Goal: Contribute content: Contribute content

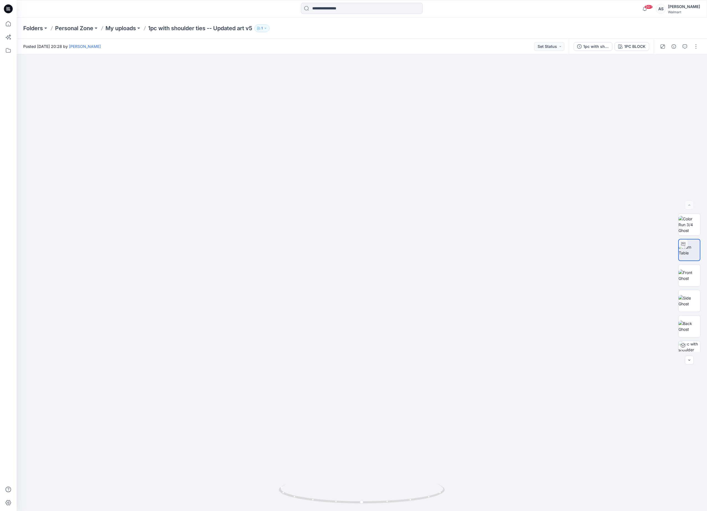
click at [177, 27] on p "1pc with shoulder ties -- Updated art v5" at bounding box center [200, 28] width 104 height 8
click at [128, 28] on p "My uploads" at bounding box center [121, 28] width 30 height 8
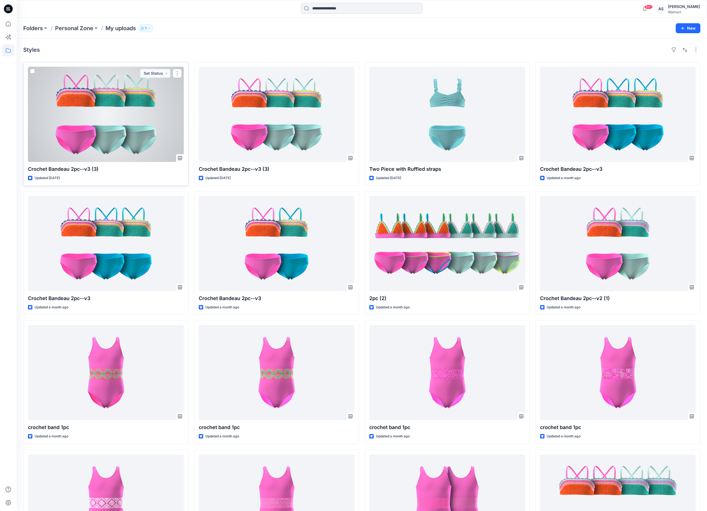
click at [134, 132] on div at bounding box center [106, 114] width 156 height 95
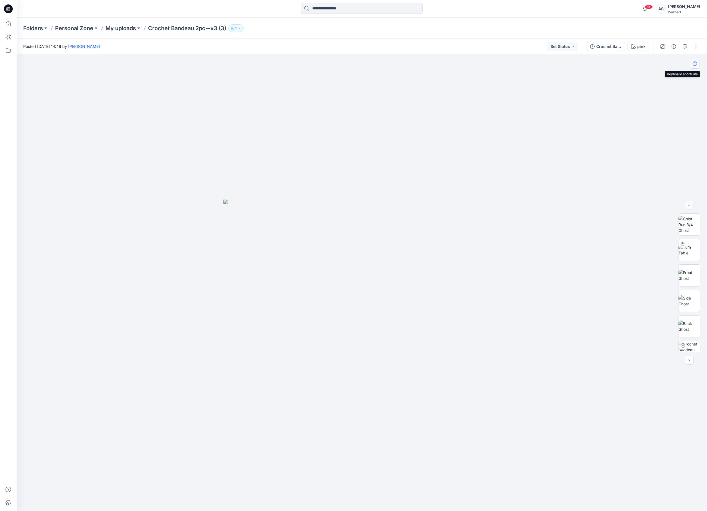
click at [694, 65] on icon "button" at bounding box center [695, 63] width 4 height 4
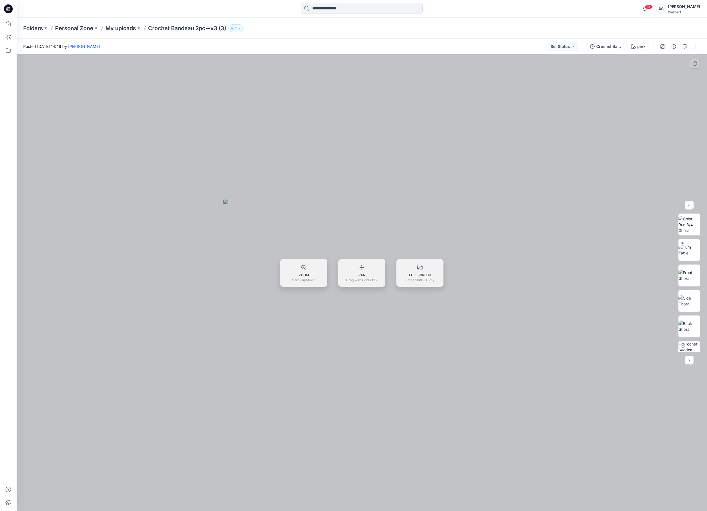
click at [591, 132] on div at bounding box center [362, 282] width 691 height 457
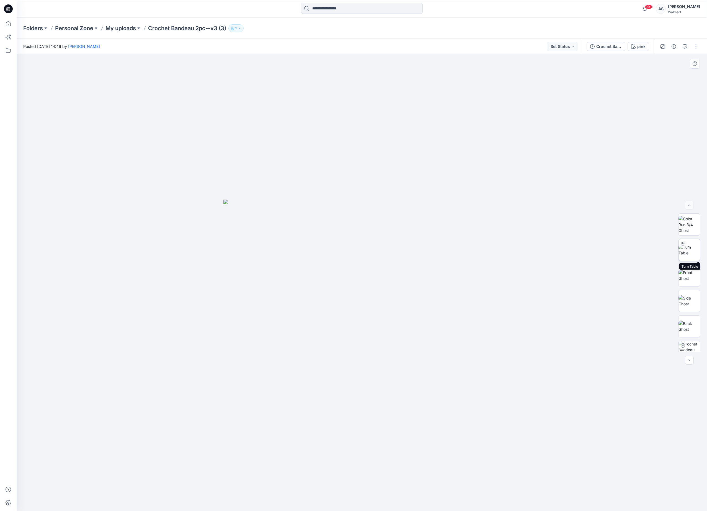
click at [686, 254] on img at bounding box center [690, 250] width 22 height 12
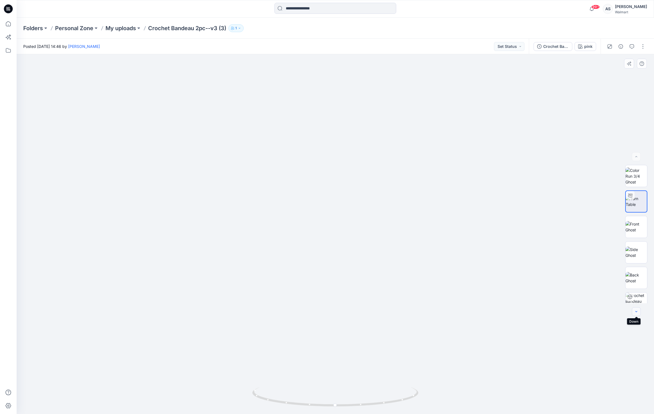
click at [636, 311] on icon "button" at bounding box center [636, 312] width 4 height 4
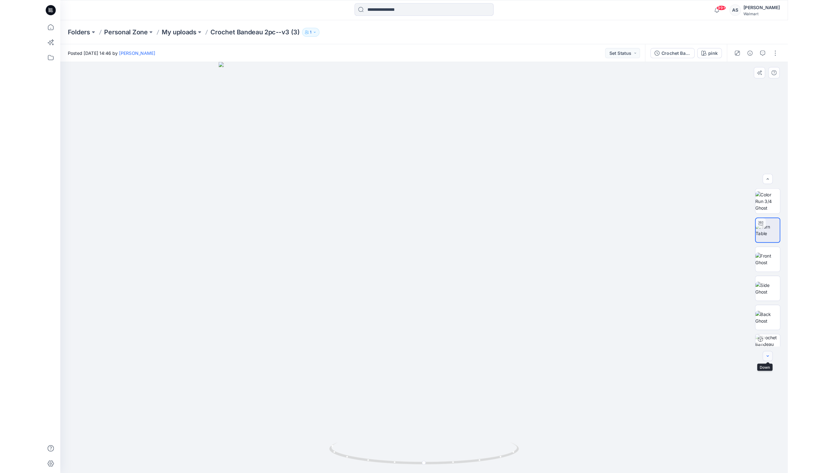
scroll to position [37, 0]
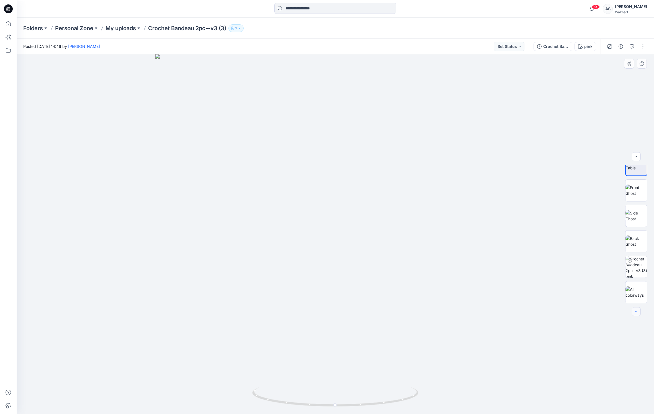
click at [636, 311] on div at bounding box center [636, 311] width 9 height 9
click at [636, 294] on img at bounding box center [637, 293] width 22 height 12
click at [636, 194] on img at bounding box center [637, 191] width 22 height 12
click at [641, 47] on button "button" at bounding box center [643, 46] width 9 height 9
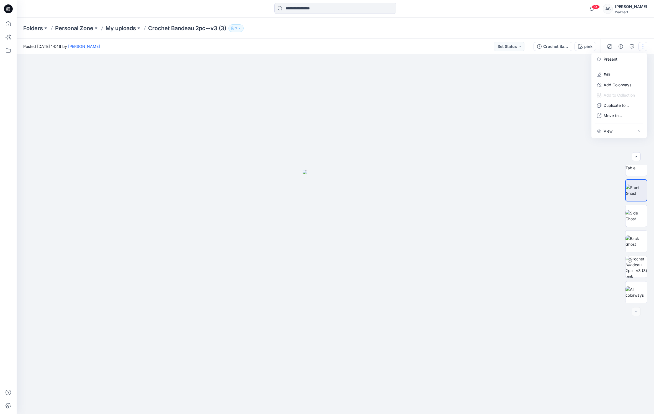
click at [483, 247] on div at bounding box center [336, 234] width 638 height 360
click at [643, 45] on button "button" at bounding box center [643, 46] width 9 height 9
click at [460, 257] on div at bounding box center [336, 234] width 638 height 360
click at [322, 253] on img at bounding box center [335, 292] width 65 height 245
click at [7, 403] on icon at bounding box center [8, 406] width 12 height 12
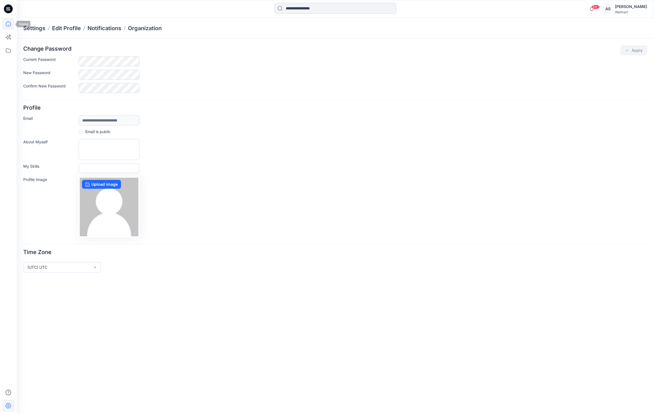
click at [11, 18] on icon at bounding box center [8, 24] width 12 height 12
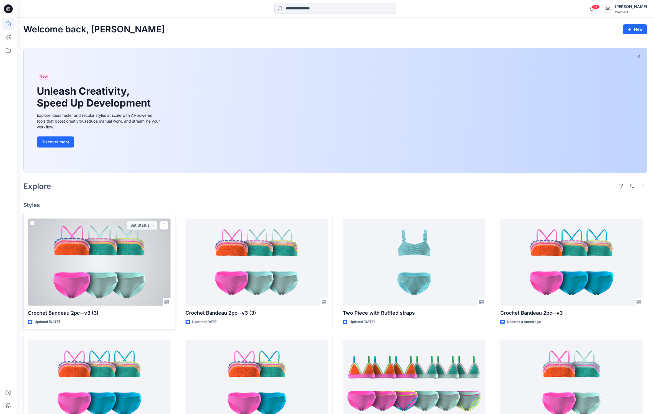
click at [115, 258] on div at bounding box center [99, 262] width 143 height 87
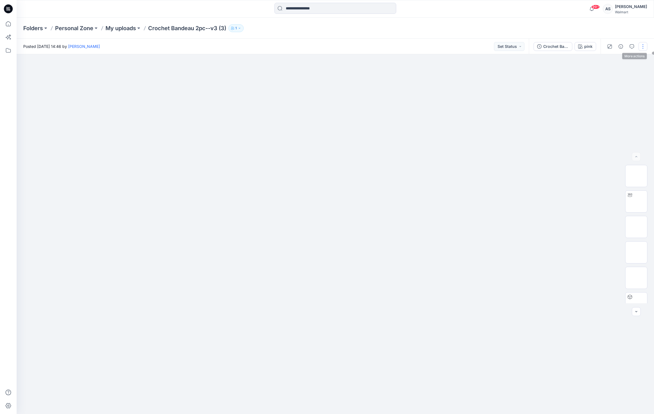
click at [641, 47] on button "button" at bounding box center [643, 46] width 9 height 9
click at [624, 136] on button "View" at bounding box center [619, 131] width 51 height 10
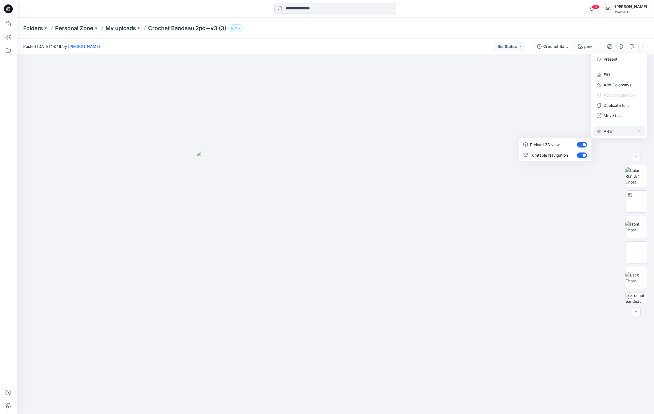
click at [592, 178] on div at bounding box center [336, 234] width 638 height 360
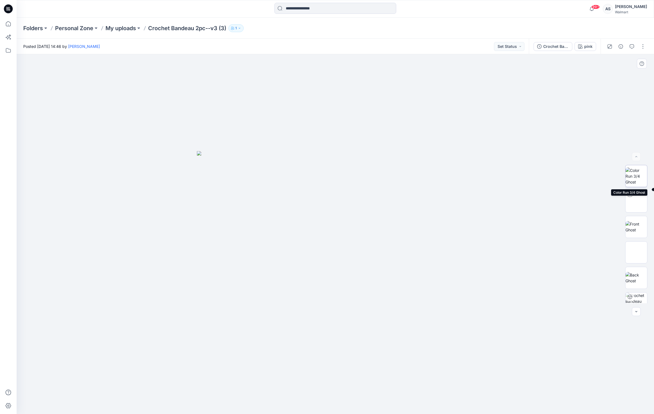
click at [637, 182] on img at bounding box center [637, 176] width 22 height 17
click at [636, 202] on img at bounding box center [636, 202] width 0 height 0
click at [584, 47] on div "pink" at bounding box center [588, 46] width 8 height 6
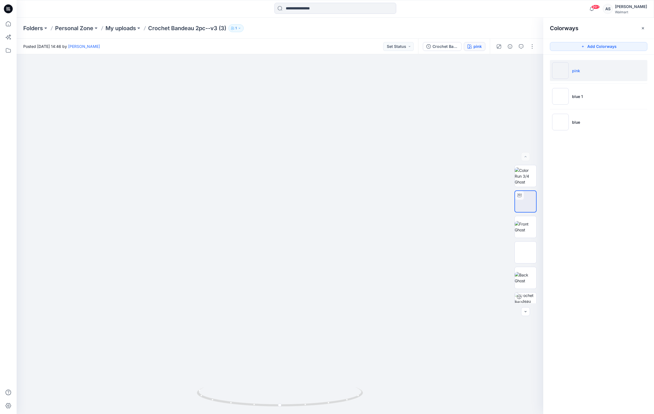
click at [576, 72] on p "pink" at bounding box center [576, 71] width 8 height 6
click at [531, 66] on button "button" at bounding box center [531, 64] width 10 height 10
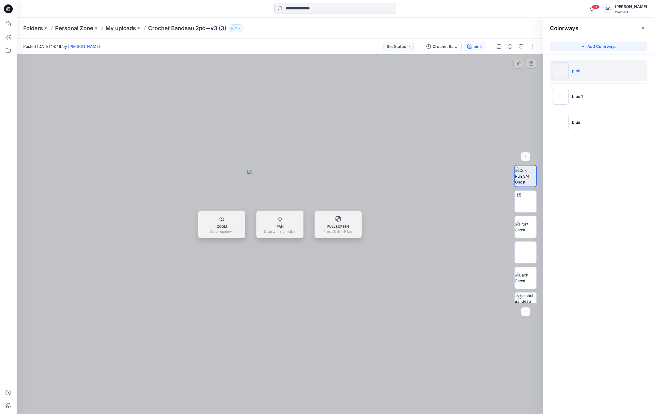
click at [513, 64] on div at bounding box center [280, 234] width 527 height 360
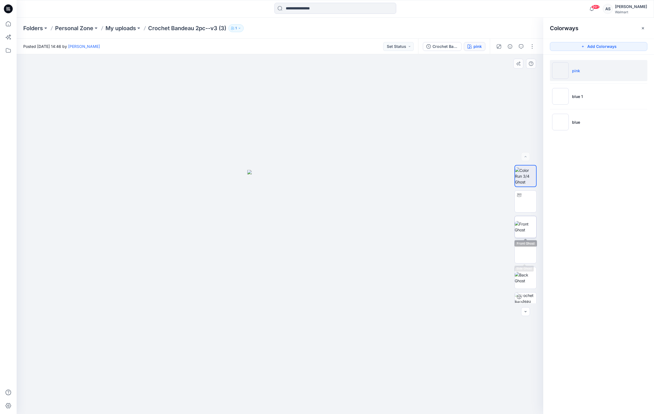
click at [522, 232] on img at bounding box center [526, 227] width 22 height 12
click at [571, 129] on li "blue" at bounding box center [598, 122] width 97 height 21
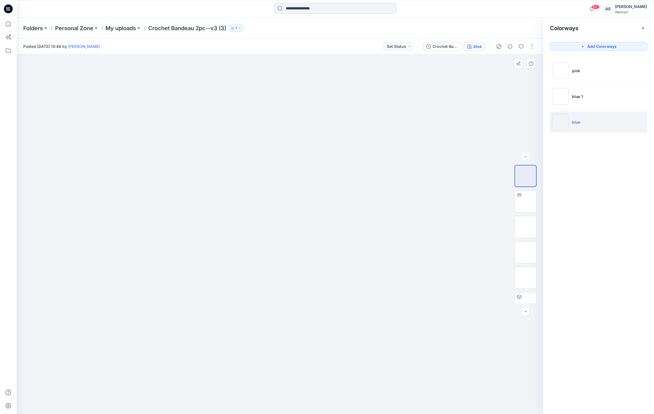
click at [397, 244] on div at bounding box center [280, 234] width 527 height 360
click at [533, 59] on button "button" at bounding box center [531, 64] width 10 height 10
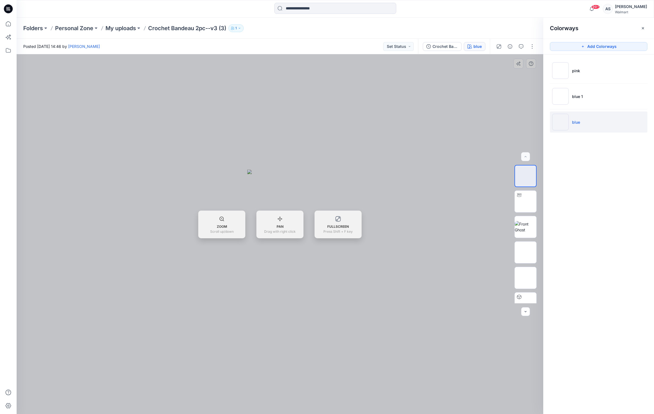
click at [485, 106] on div at bounding box center [280, 234] width 527 height 360
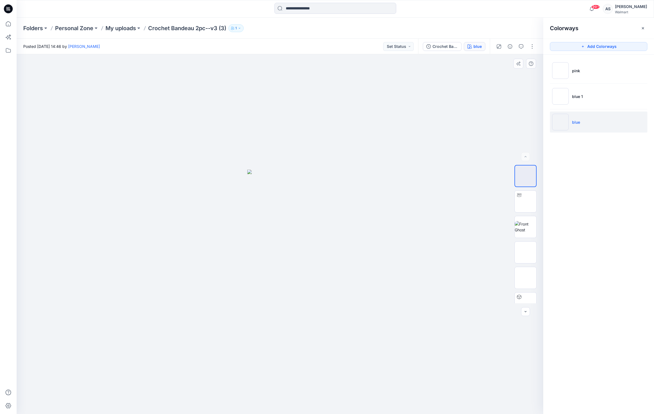
click at [529, 40] on div at bounding box center [515, 47] width 51 height 16
click at [531, 44] on button "button" at bounding box center [532, 46] width 9 height 9
click at [476, 172] on div at bounding box center [280, 234] width 527 height 360
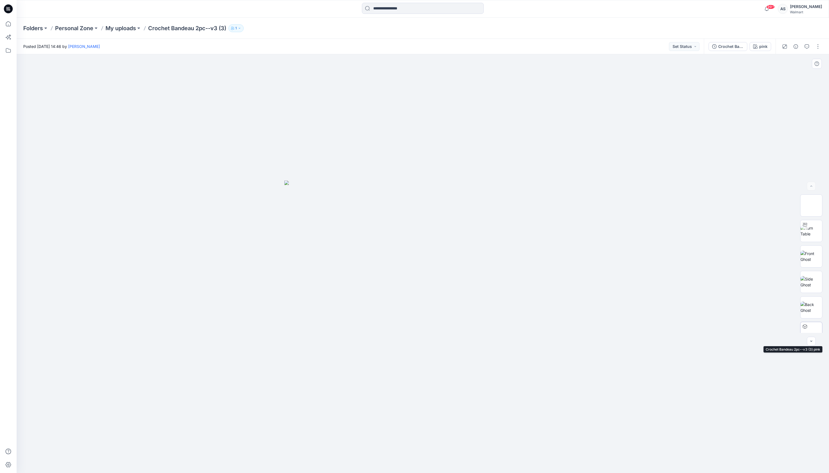
click at [805, 326] on icon at bounding box center [805, 326] width 4 height 4
click at [823, 39] on div at bounding box center [801, 47] width 51 height 16
click at [818, 45] on button "button" at bounding box center [818, 46] width 9 height 9
click at [807, 288] on img at bounding box center [812, 282] width 22 height 12
click at [812, 341] on icon "button" at bounding box center [811, 341] width 2 height 1
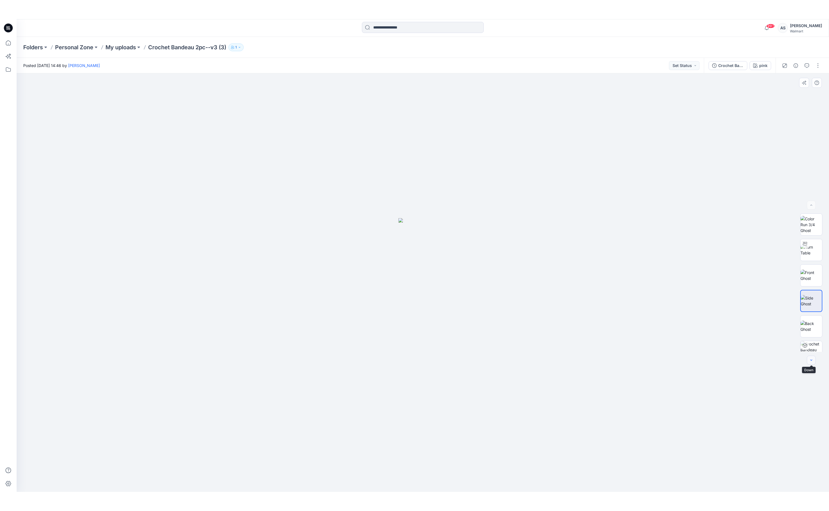
scroll to position [37, 0]
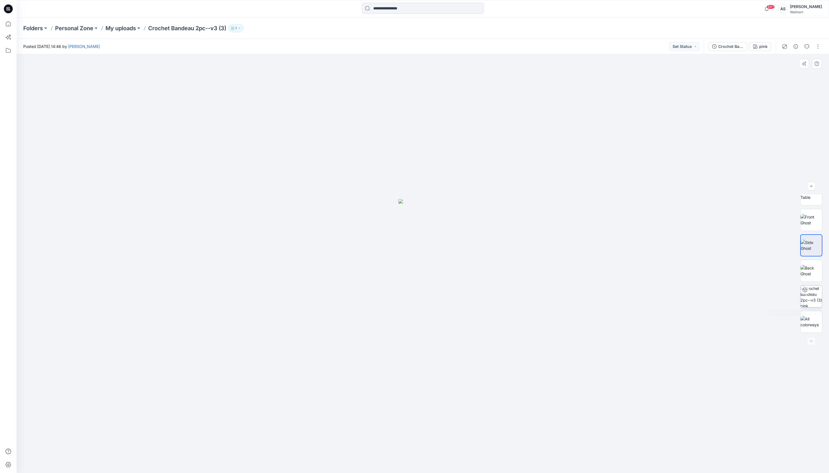
click at [809, 305] on img at bounding box center [812, 297] width 22 height 22
click at [815, 47] on button "button" at bounding box center [818, 46] width 9 height 9
drag, startPoint x: 802, startPoint y: 78, endPoint x: 782, endPoint y: 130, distance: 56.3
click at [782, 130] on div "Present Edit Add Colorways Add to Collection Duplicate to... Move to... View Pr…" at bounding box center [794, 96] width 55 height 86
click at [787, 134] on p "View" at bounding box center [783, 131] width 9 height 6
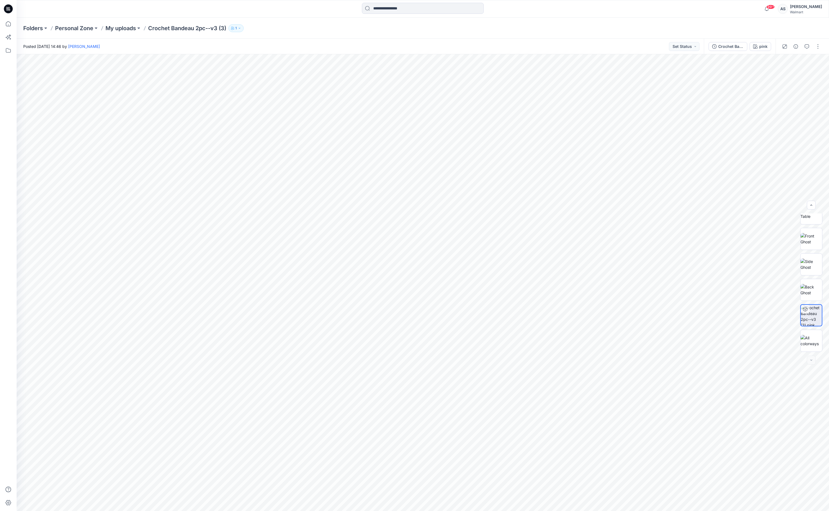
click at [200, 28] on p "Crochet Bandeau 2pc--v3 (3)" at bounding box center [187, 28] width 78 height 8
click at [759, 46] on div "pink" at bounding box center [763, 46] width 8 height 6
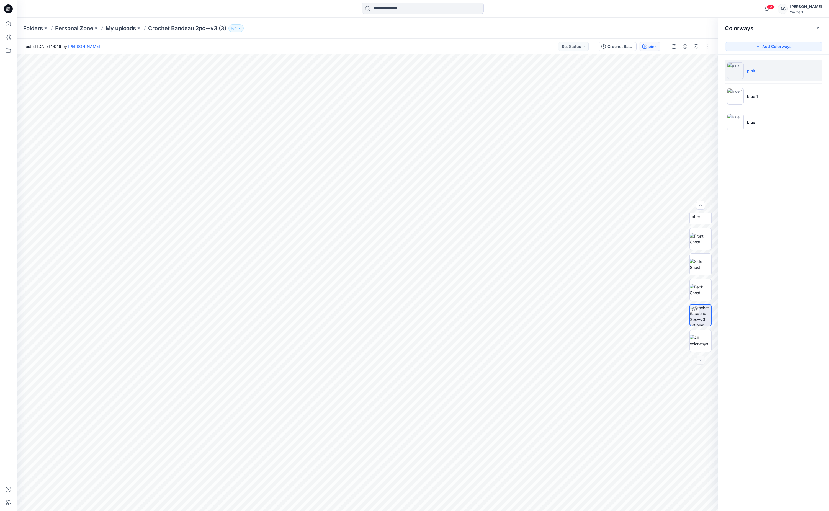
click at [773, 74] on li "pink" at bounding box center [773, 70] width 97 height 21
click at [758, 109] on ul "pink blue 1 blue" at bounding box center [773, 97] width 111 height 84
click at [746, 126] on li "blue" at bounding box center [773, 122] width 97 height 21
click at [705, 64] on icon "button" at bounding box center [706, 63] width 4 height 4
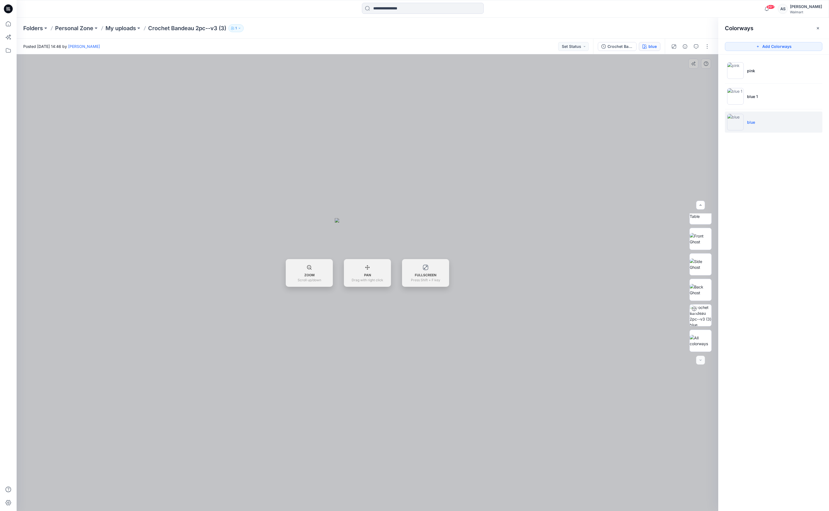
click at [661, 110] on div at bounding box center [368, 282] width 702 height 457
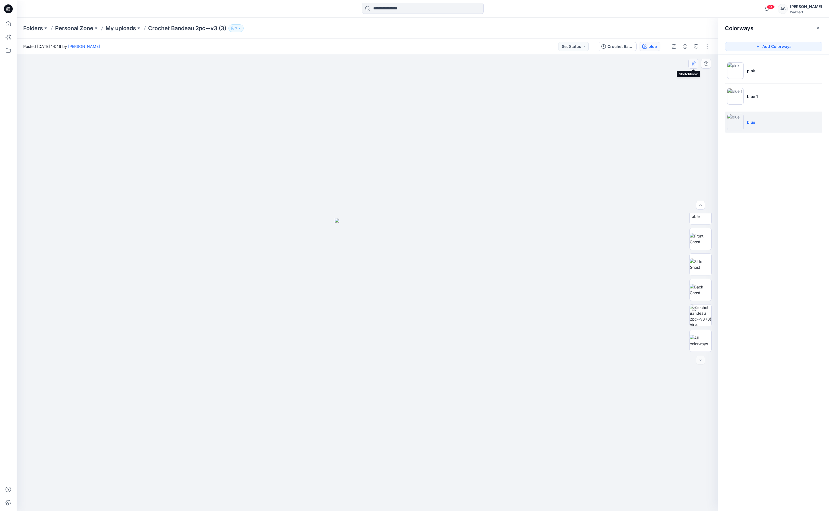
click at [690, 63] on button "button" at bounding box center [694, 64] width 10 height 10
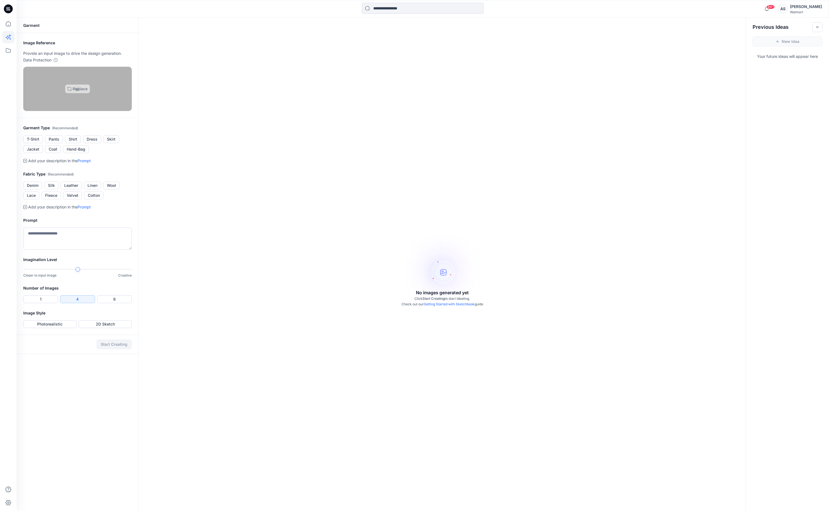
scroll to position [-1, 0]
click at [79, 91] on img at bounding box center [77, 89] width 4 height 4
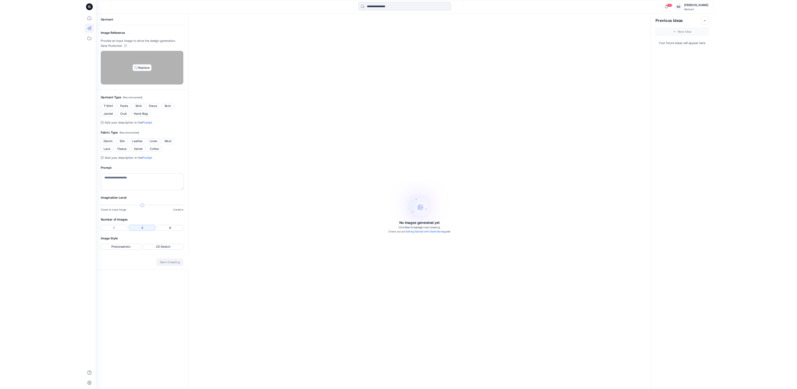
scroll to position [0, 0]
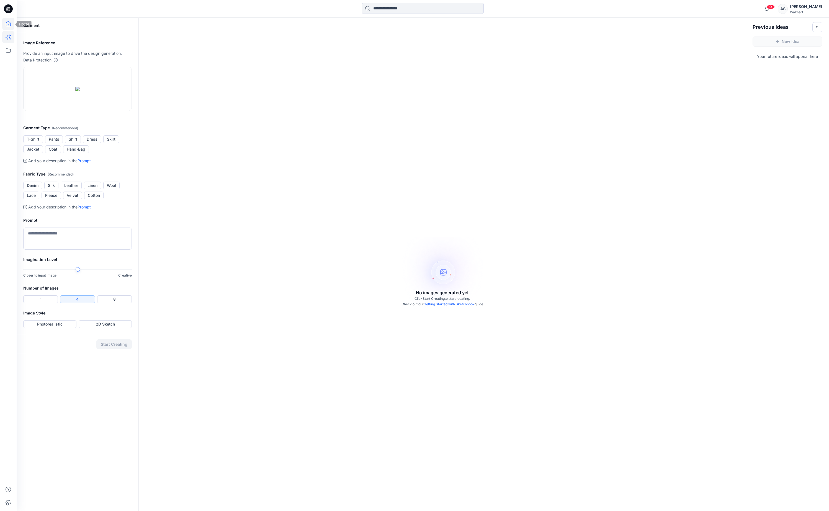
click at [8, 22] on icon at bounding box center [8, 24] width 12 height 12
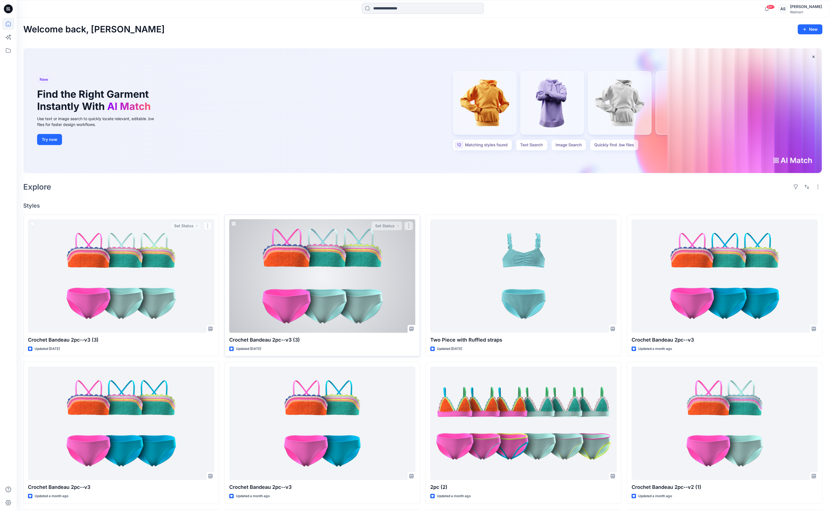
click at [297, 300] on div at bounding box center [322, 276] width 186 height 114
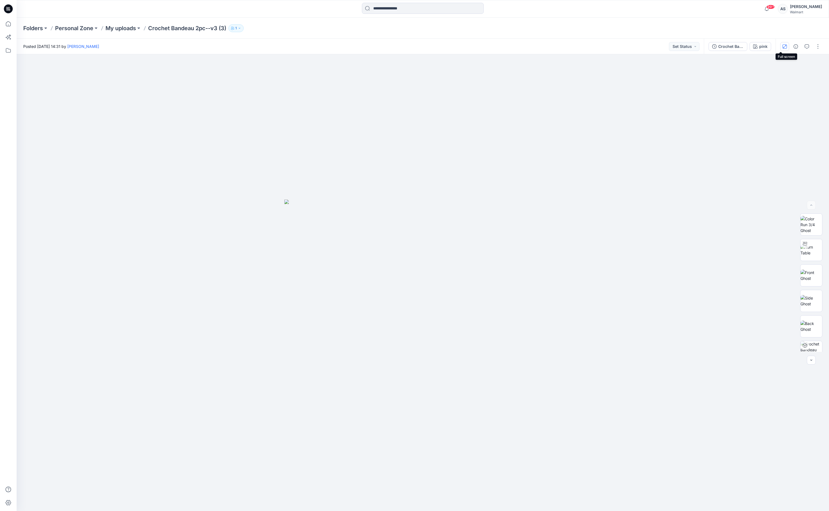
click at [783, 47] on icon "button" at bounding box center [785, 46] width 4 height 4
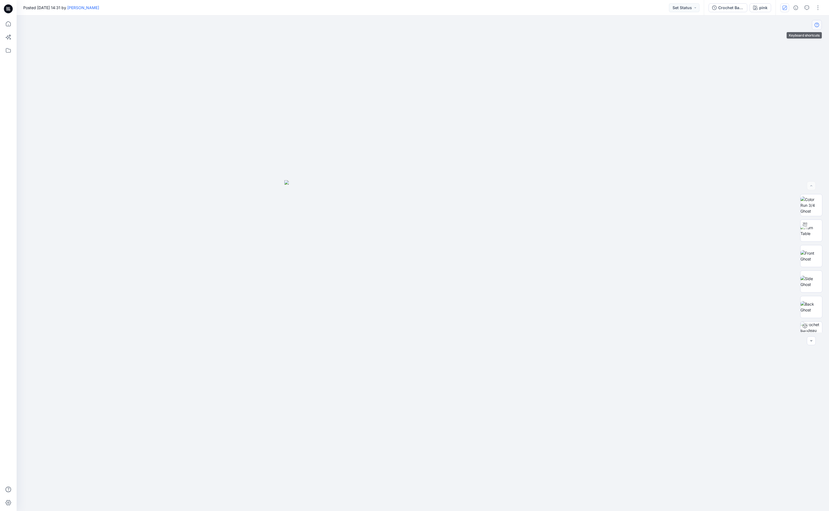
click at [816, 25] on icon "button" at bounding box center [817, 25] width 4 height 4
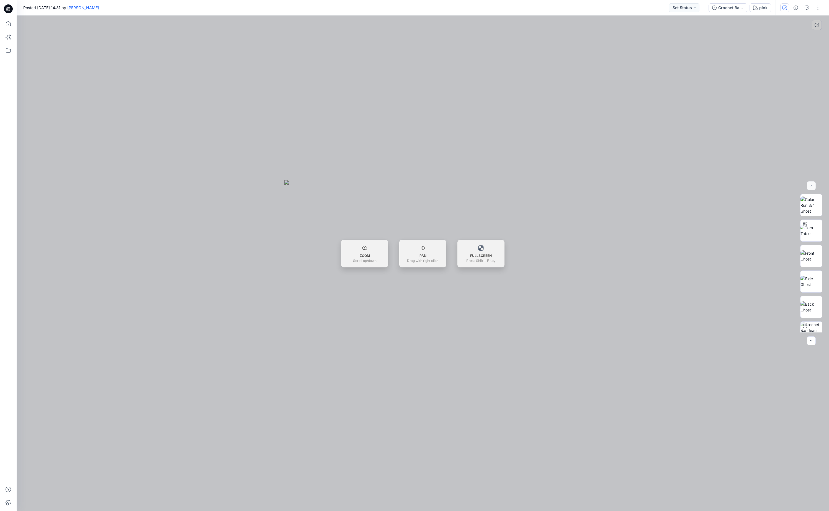
click at [728, 120] on div at bounding box center [423, 264] width 813 height 496
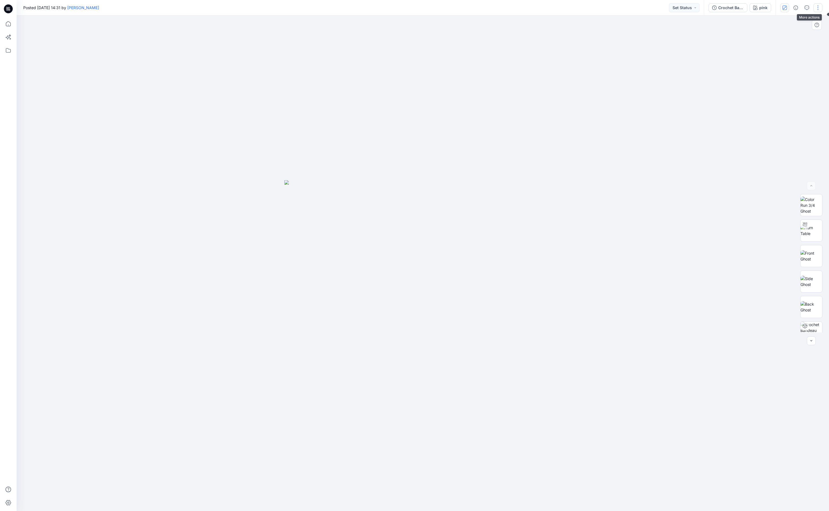
click at [819, 5] on button "button" at bounding box center [818, 7] width 9 height 9
click at [721, 176] on div at bounding box center [423, 264] width 813 height 496
click at [6, 473] on icon at bounding box center [8, 490] width 12 height 12
click at [45, 440] on p "Help Center" at bounding box center [38, 438] width 22 height 6
click at [804, 225] on icon at bounding box center [805, 224] width 4 height 4
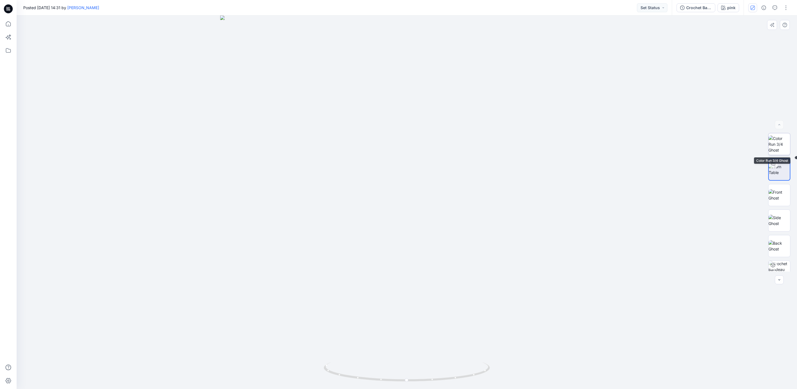
click at [782, 138] on img at bounding box center [780, 143] width 22 height 17
click at [781, 122] on div at bounding box center [779, 124] width 9 height 9
click at [781, 123] on div at bounding box center [779, 124] width 9 height 9
click at [781, 174] on img at bounding box center [780, 170] width 22 height 12
click at [784, 23] on button "button" at bounding box center [785, 25] width 10 height 10
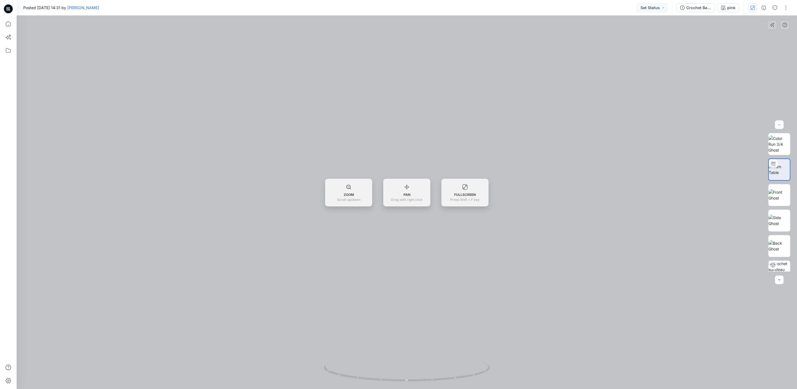
click at [551, 155] on div at bounding box center [407, 202] width 781 height 373
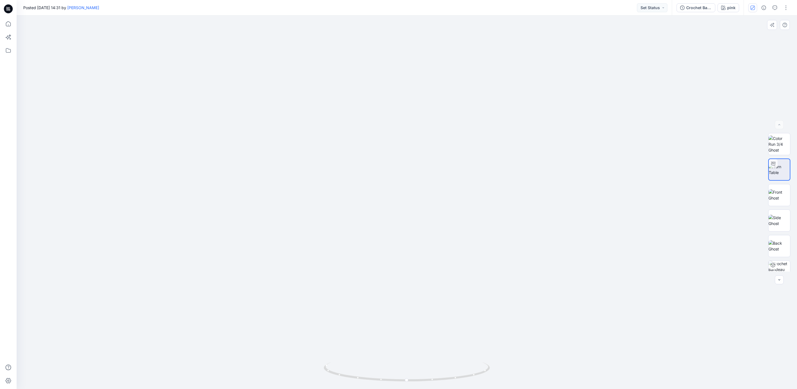
click at [782, 207] on div at bounding box center [779, 202] width 22 height 138
click at [779, 197] on img at bounding box center [780, 195] width 22 height 12
click at [776, 224] on img at bounding box center [780, 221] width 22 height 12
click at [777, 260] on div at bounding box center [779, 202] width 22 height 138
click at [778, 278] on icon "button" at bounding box center [779, 280] width 4 height 4
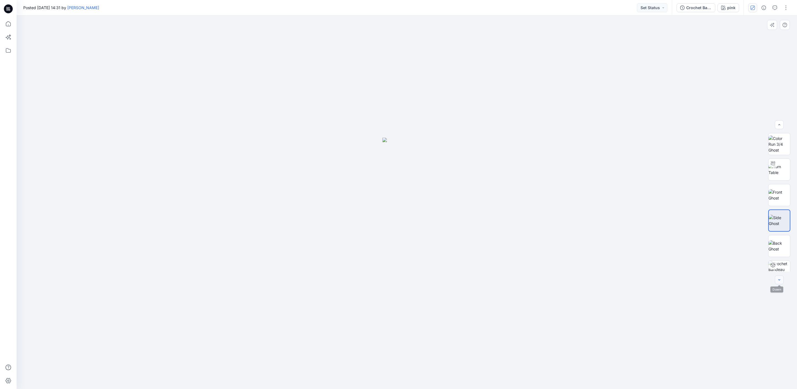
scroll to position [37, 0]
click at [778, 276] on div at bounding box center [779, 279] width 9 height 9
click at [779, 255] on img at bounding box center [780, 261] width 22 height 12
click at [768, 229] on div at bounding box center [779, 202] width 35 height 138
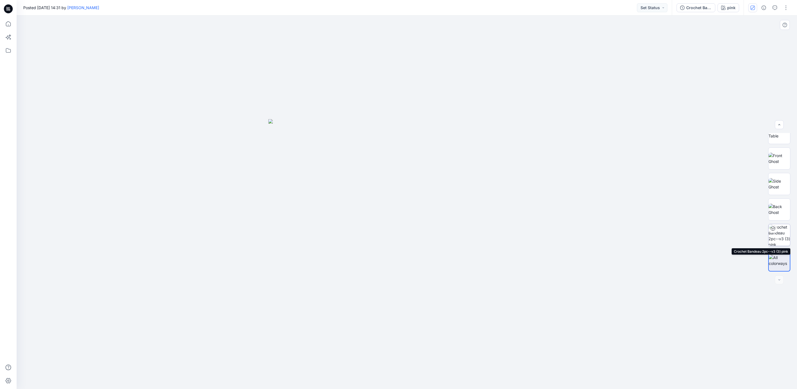
click at [777, 228] on div at bounding box center [773, 228] width 9 height 9
click at [9, 27] on icon at bounding box center [8, 24] width 12 height 12
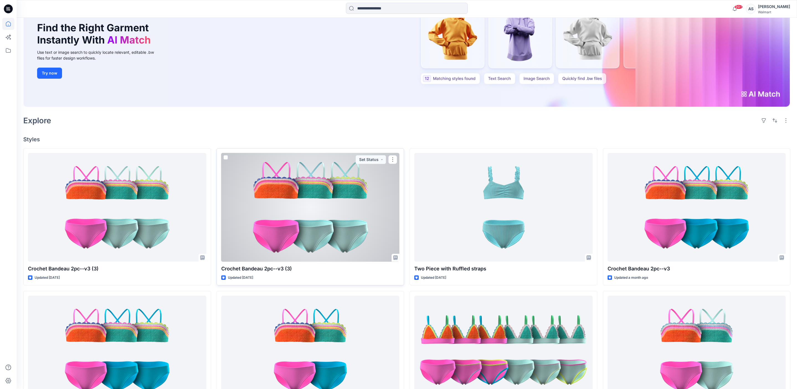
scroll to position [70, 0]
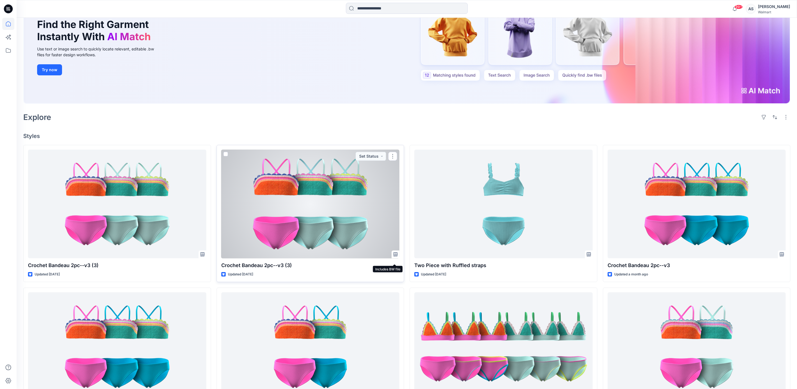
click at [395, 256] on icon at bounding box center [395, 254] width 4 height 4
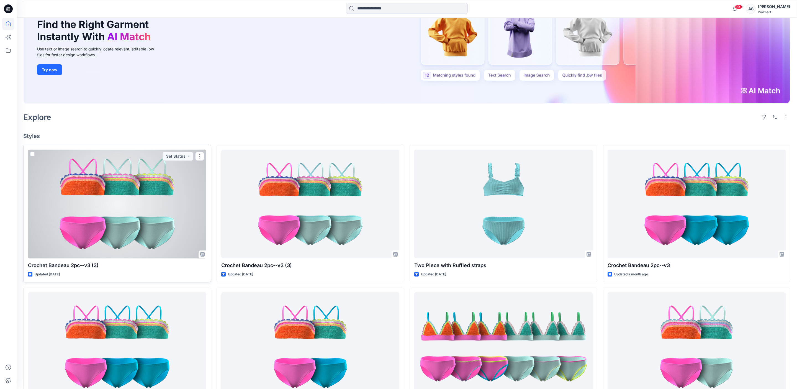
click at [178, 276] on div "Crochet Bandeau 2pc--v3 (3) Updated [DATE] Set Status" at bounding box center [117, 213] width 188 height 137
click at [154, 224] on div at bounding box center [117, 204] width 178 height 109
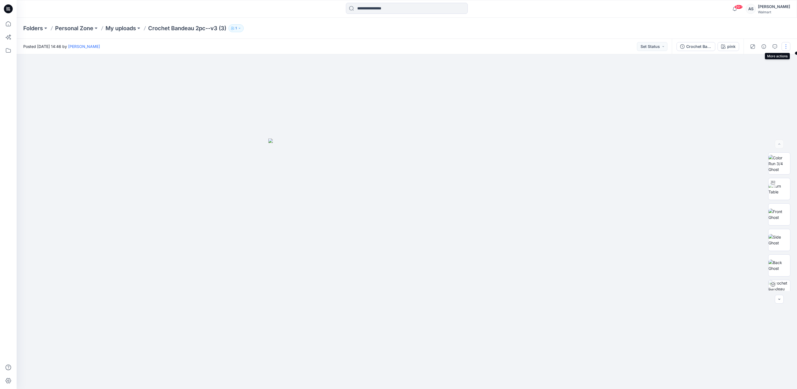
click at [787, 48] on button "button" at bounding box center [786, 46] width 9 height 9
click at [711, 102] on div at bounding box center [407, 221] width 781 height 335
click at [242, 26] on button "1" at bounding box center [236, 28] width 15 height 8
click at [165, 65] on div at bounding box center [407, 221] width 781 height 335
click at [784, 188] on img at bounding box center [780, 189] width 22 height 12
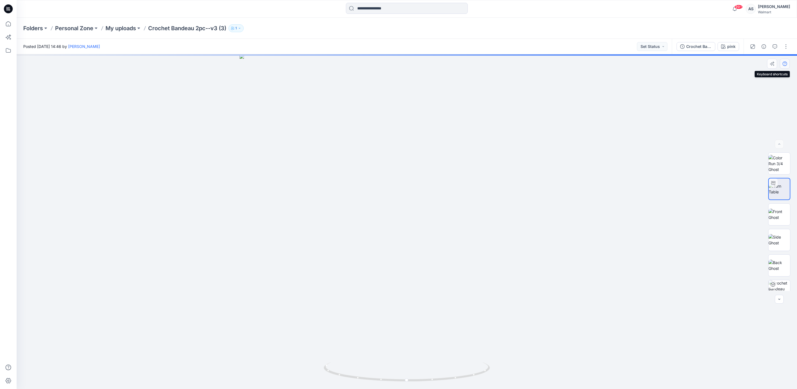
click at [784, 65] on icon "button" at bounding box center [785, 63] width 4 height 4
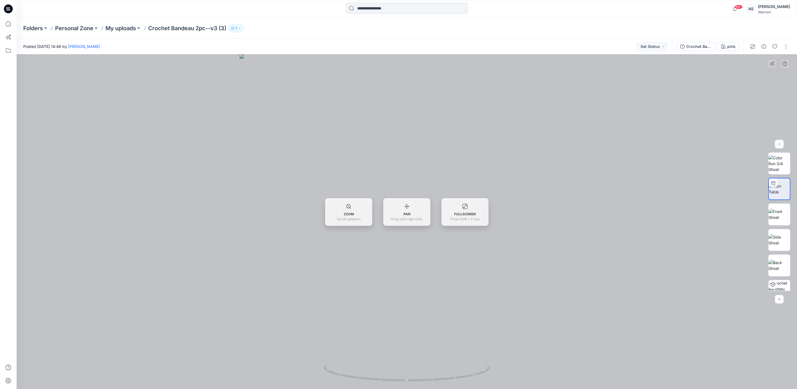
click at [751, 84] on div at bounding box center [407, 221] width 781 height 335
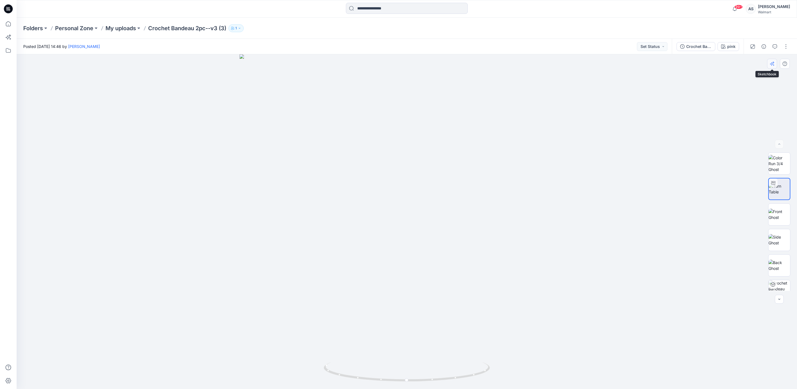
click at [773, 64] on icon "button" at bounding box center [772, 63] width 4 height 4
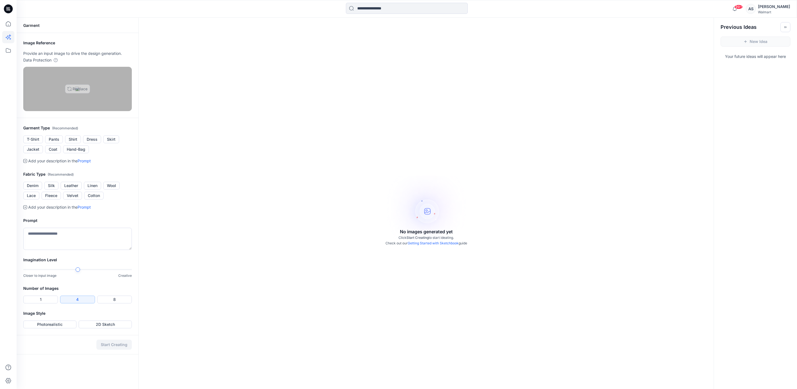
click at [80, 91] on img at bounding box center [77, 89] width 4 height 4
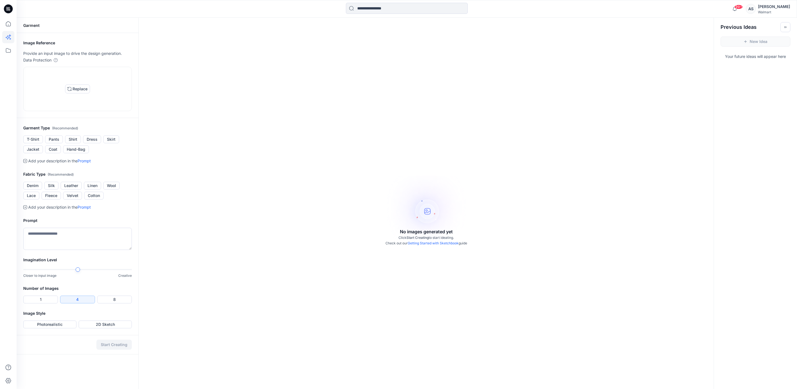
click at [496, 74] on div "No images generated yet Click Start Creating to start ideating. Check out our G…" at bounding box center [426, 212] width 575 height 389
click at [8, 23] on icon at bounding box center [8, 24] width 12 height 12
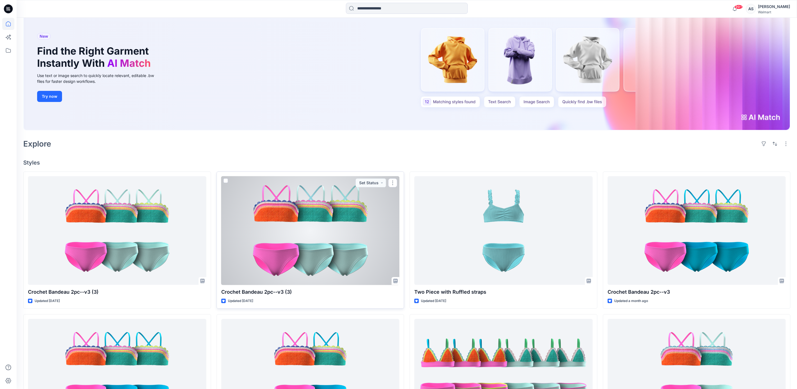
scroll to position [30, 0]
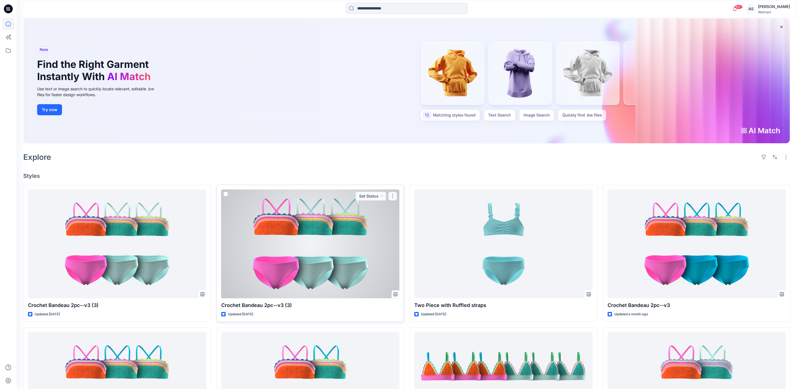
click at [391, 201] on button "button" at bounding box center [392, 196] width 9 height 9
click at [350, 298] on div at bounding box center [310, 243] width 178 height 109
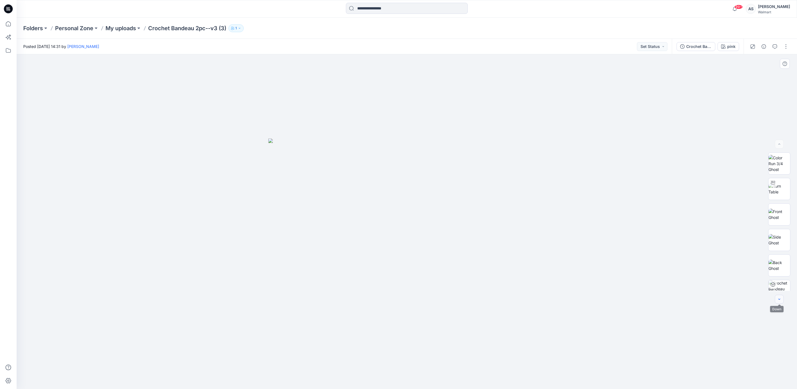
click at [781, 297] on icon "button" at bounding box center [779, 299] width 4 height 4
click at [781, 297] on div at bounding box center [779, 299] width 9 height 9
click at [778, 258] on img at bounding box center [780, 254] width 22 height 22
click at [244, 28] on button "1" at bounding box center [236, 28] width 15 height 8
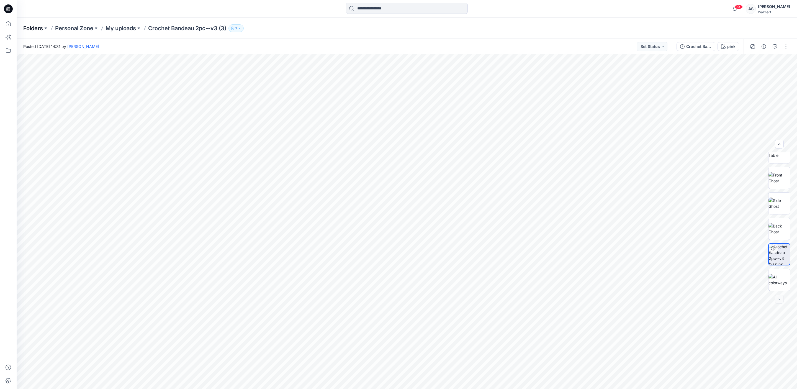
click at [28, 28] on p "Folders" at bounding box center [33, 28] width 20 height 8
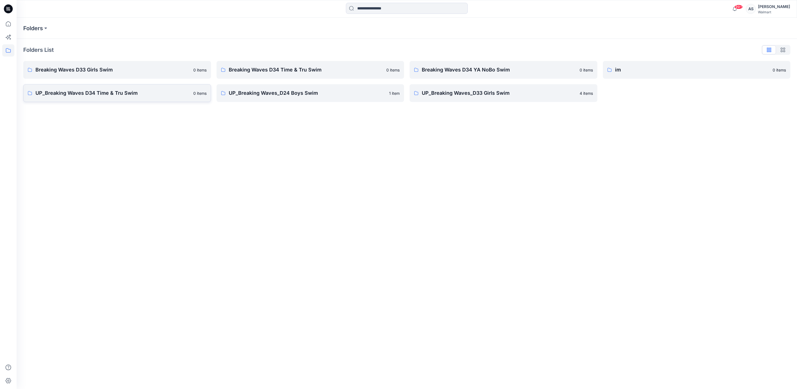
click at [143, 94] on p "UP_Breaking Waves D34 Time & Tru Swim" at bounding box center [112, 93] width 155 height 8
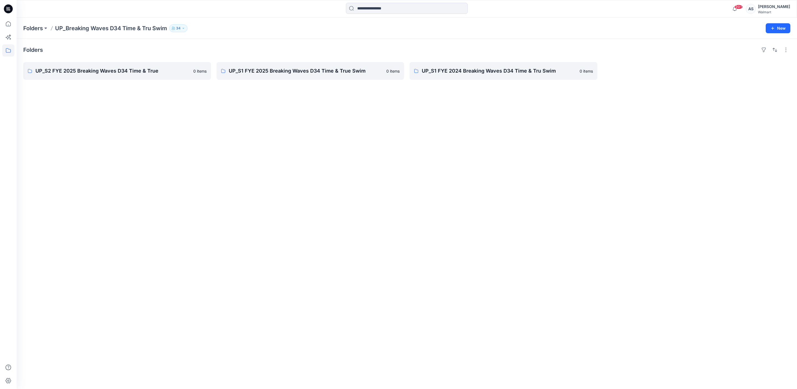
click at [97, 30] on p "UP_Breaking Waves D34 Time & Tru Swim" at bounding box center [111, 28] width 112 height 8
click at [34, 23] on div "Folders UP_Breaking Waves D34 Time & Tru Swim 34 New" at bounding box center [407, 28] width 781 height 21
click at [34, 32] on p "Folders" at bounding box center [33, 28] width 20 height 8
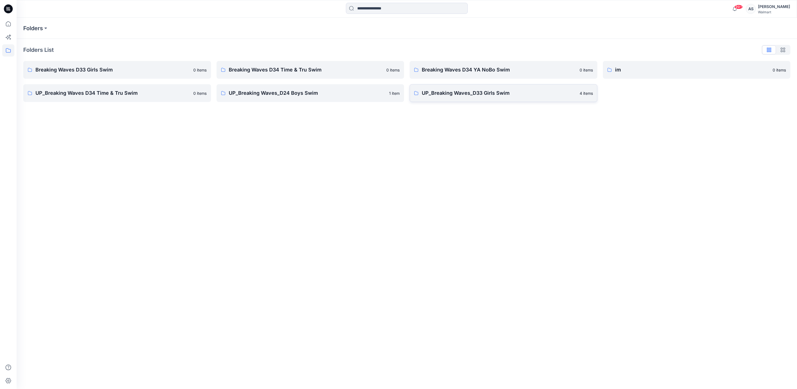
click at [484, 91] on p "UP_Breaking Waves_D33 Girls Swim" at bounding box center [499, 93] width 155 height 8
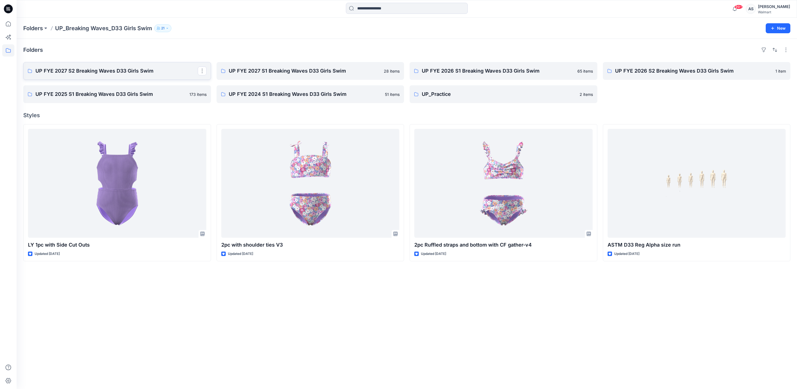
click at [162, 78] on link "UP FYE 2027 S2 Breaking Waves D33 Girls Swim" at bounding box center [117, 71] width 188 height 18
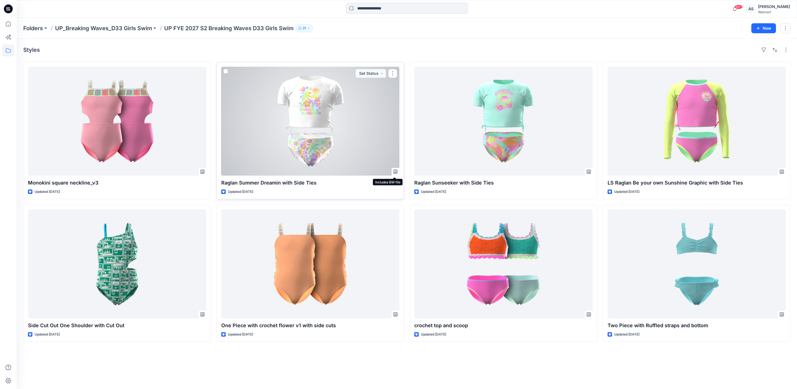
click at [393, 174] on icon at bounding box center [395, 172] width 4 height 4
click at [358, 142] on div at bounding box center [310, 121] width 178 height 109
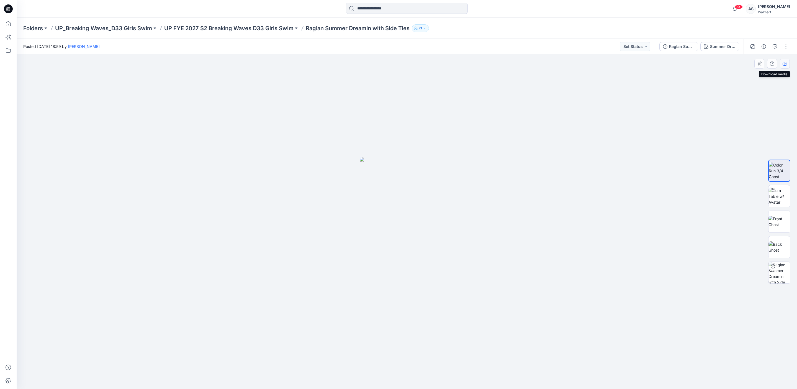
click at [786, 64] on icon "button" at bounding box center [785, 63] width 4 height 4
click at [781, 274] on img at bounding box center [780, 273] width 22 height 22
click at [784, 48] on button "button" at bounding box center [786, 46] width 9 height 9
click at [762, 47] on icon "button" at bounding box center [764, 46] width 4 height 4
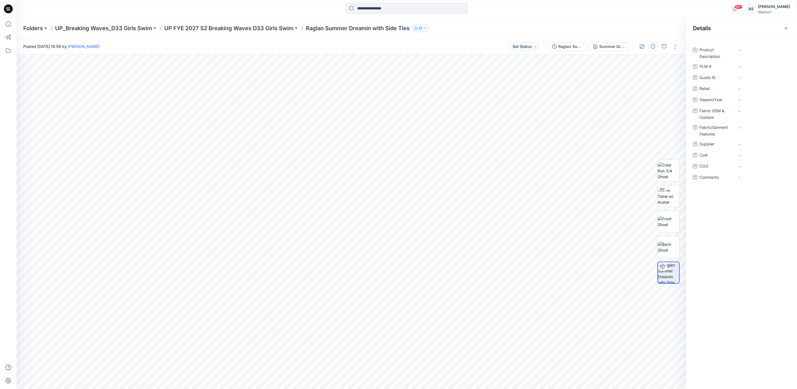
scroll to position [1, 0]
click at [667, 184] on div at bounding box center [669, 221] width 22 height 138
click at [660, 199] on img at bounding box center [669, 196] width 22 height 17
click at [137, 27] on p "UP_Breaking Waves_D33 Girls Swim" at bounding box center [103, 28] width 97 height 8
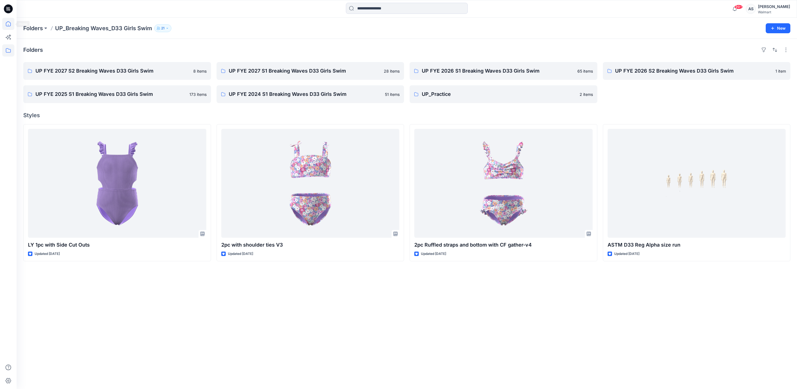
click at [4, 23] on icon at bounding box center [8, 24] width 12 height 12
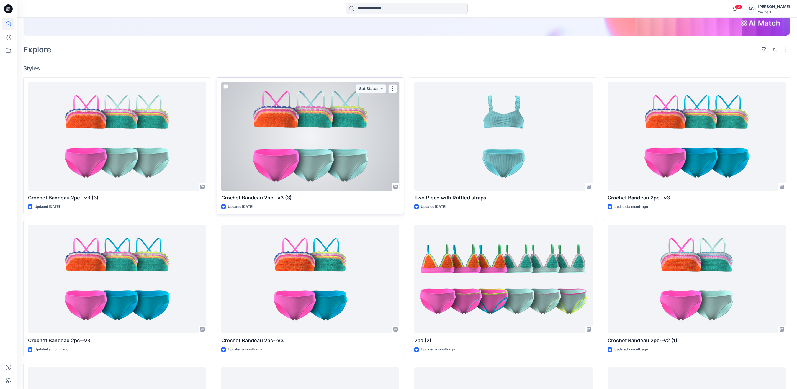
scroll to position [140, 0]
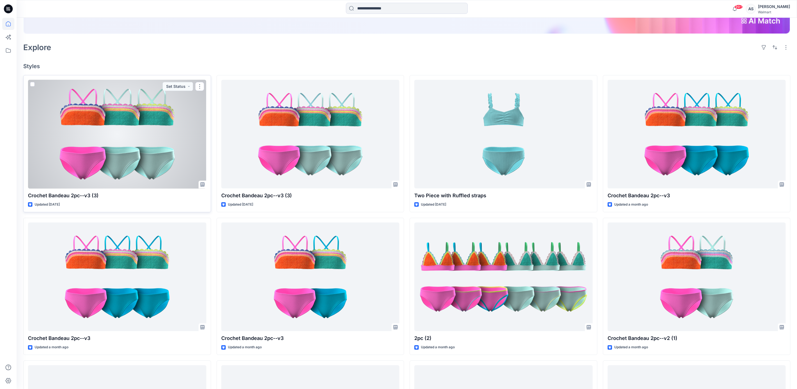
click at [153, 150] on div at bounding box center [117, 134] width 178 height 109
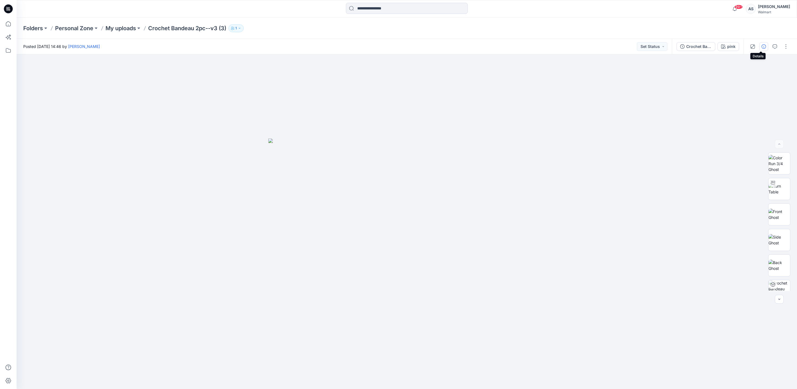
click at [762, 47] on icon "button" at bounding box center [764, 46] width 4 height 4
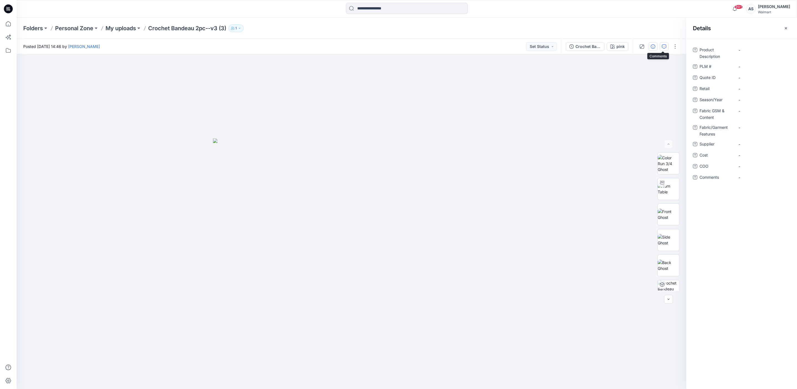
click at [666, 44] on button "button" at bounding box center [664, 46] width 9 height 9
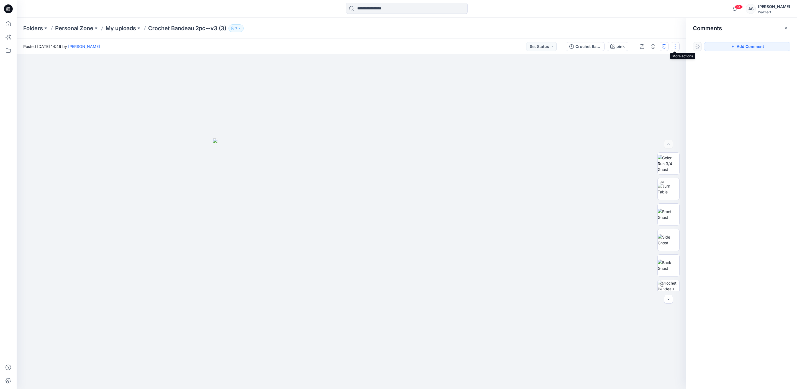
click at [674, 48] on button "button" at bounding box center [675, 46] width 9 height 9
click at [649, 138] on div "Present Edit Add Colorways Add to Collection Duplicate to... Move to... View Pr…" at bounding box center [651, 96] width 55 height 86
click at [650, 136] on button "View" at bounding box center [651, 131] width 51 height 10
click at [655, 189] on div at bounding box center [668, 221] width 35 height 138
click at [671, 163] on img at bounding box center [669, 163] width 22 height 17
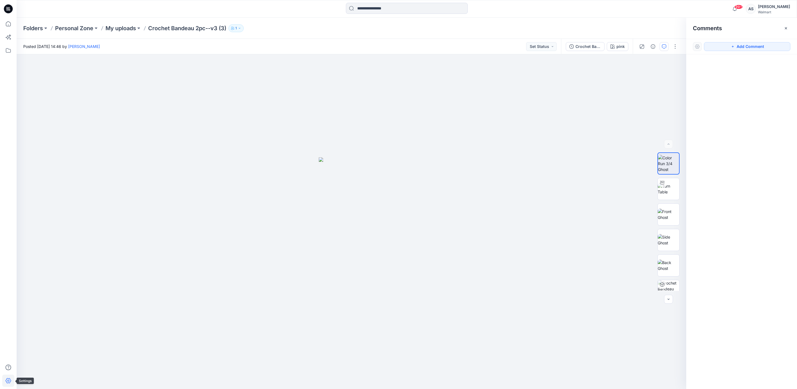
click at [7, 382] on icon at bounding box center [8, 380] width 12 height 12
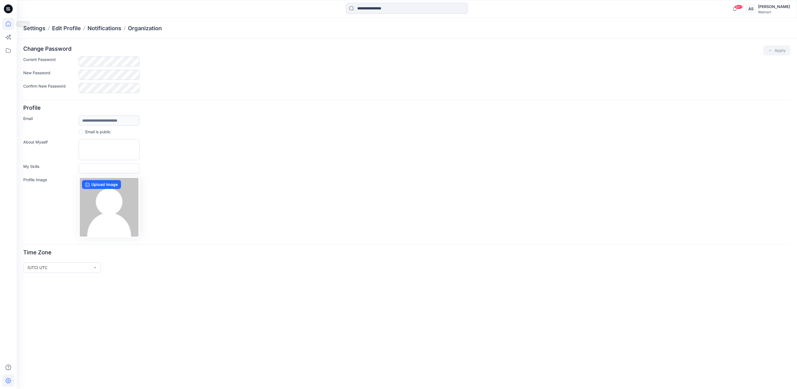
click at [6, 19] on icon at bounding box center [8, 24] width 12 height 12
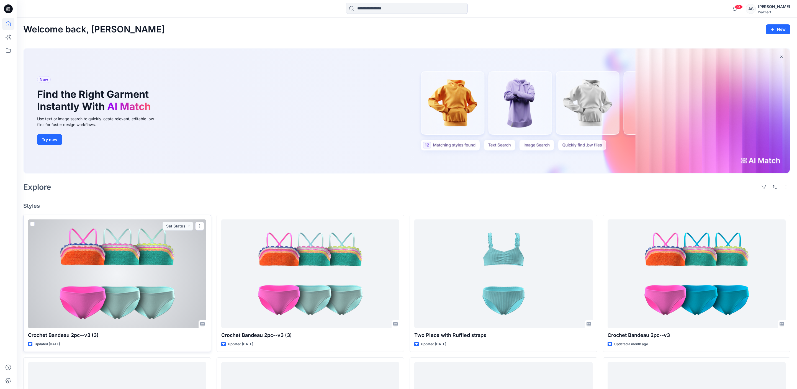
click at [134, 317] on div at bounding box center [117, 273] width 178 height 109
click at [35, 226] on span at bounding box center [32, 224] width 4 height 4
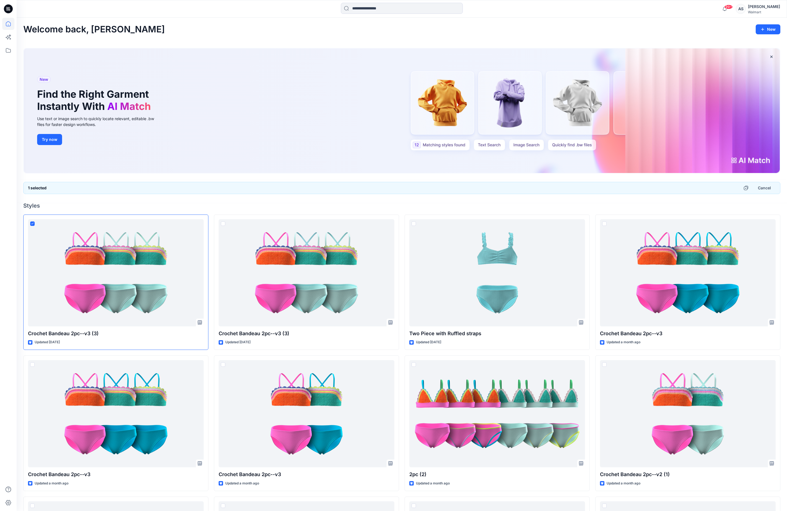
click at [9, 8] on icon at bounding box center [8, 8] width 2 height 0
click at [9, 25] on icon at bounding box center [8, 24] width 12 height 12
click at [11, 35] on icon at bounding box center [8, 37] width 12 height 12
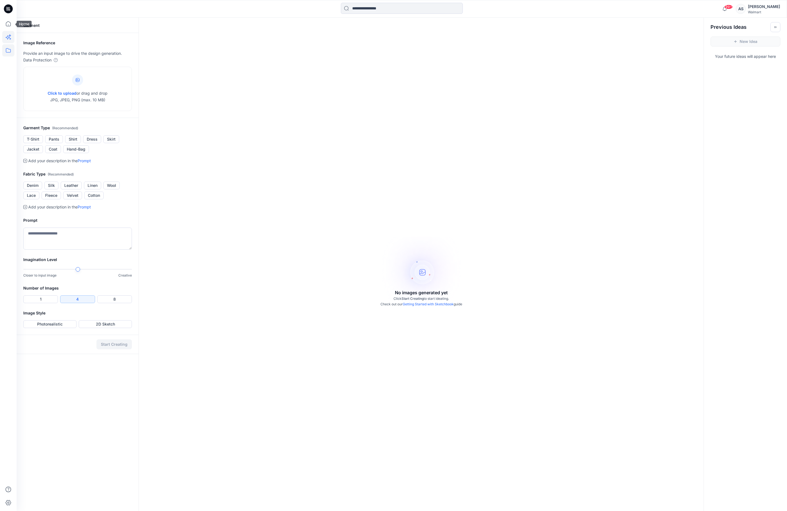
click at [10, 47] on icon at bounding box center [8, 50] width 12 height 12
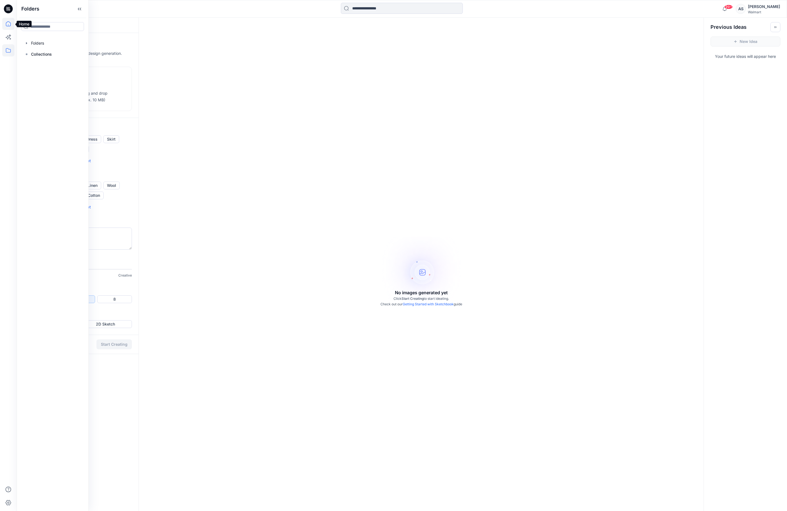
click at [10, 25] on icon at bounding box center [8, 24] width 12 height 12
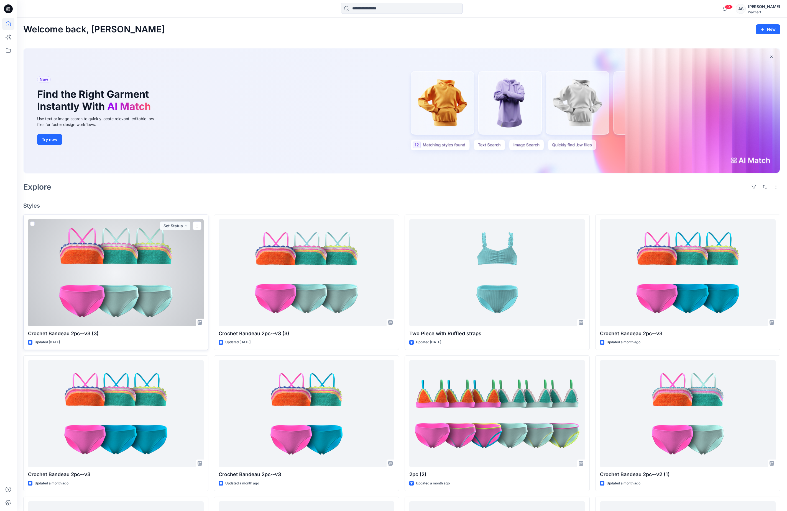
click at [174, 327] on div at bounding box center [116, 272] width 176 height 107
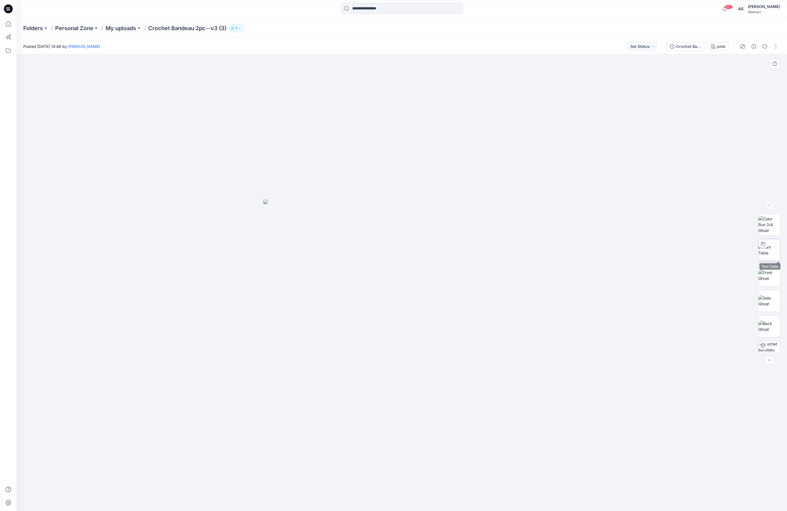
click at [773, 254] on img at bounding box center [769, 250] width 22 height 12
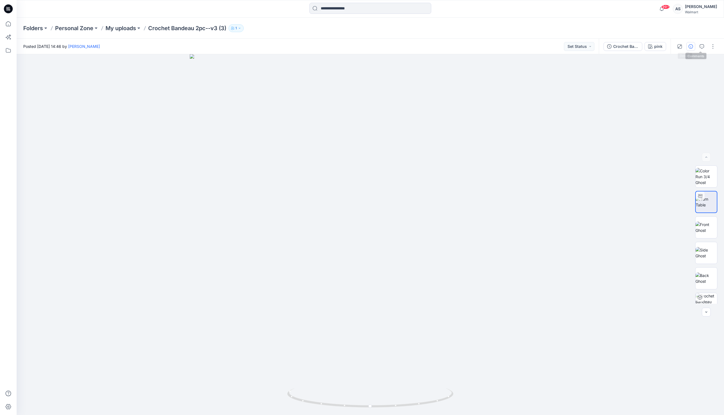
click at [690, 45] on icon "button" at bounding box center [691, 46] width 4 height 4
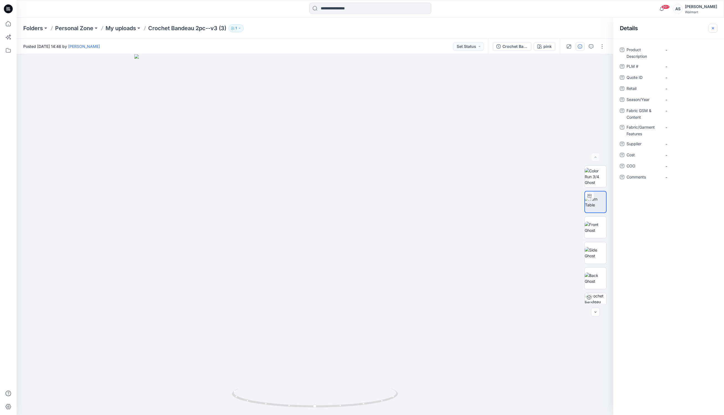
click at [713, 27] on icon "button" at bounding box center [713, 28] width 4 height 4
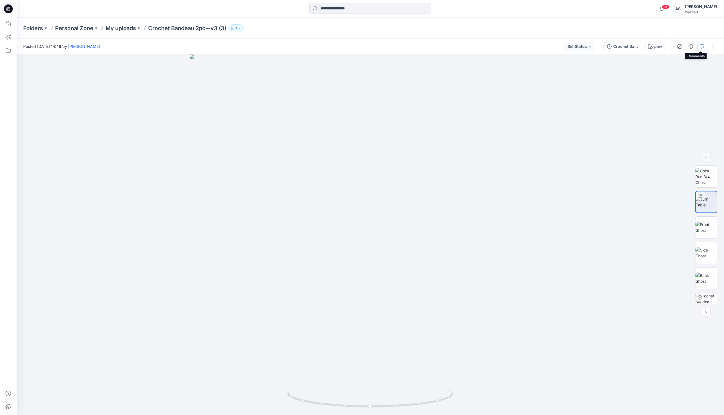
click at [701, 48] on icon "button" at bounding box center [702, 46] width 4 height 4
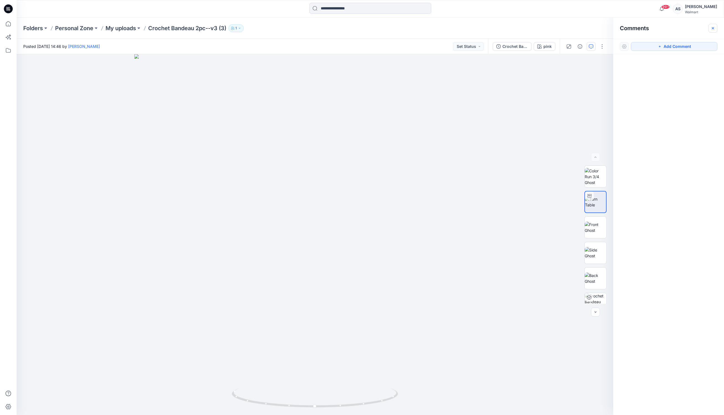
click at [712, 24] on button "button" at bounding box center [713, 28] width 9 height 9
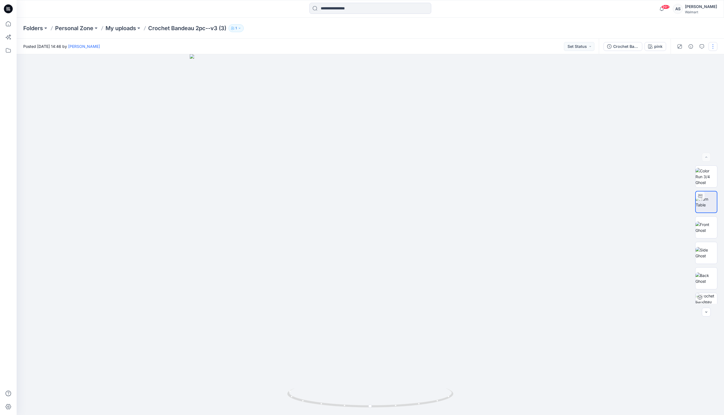
click at [709, 48] on button "button" at bounding box center [713, 46] width 9 height 9
click at [642, 166] on div at bounding box center [370, 234] width 707 height 361
click at [132, 28] on p "My uploads" at bounding box center [121, 28] width 30 height 8
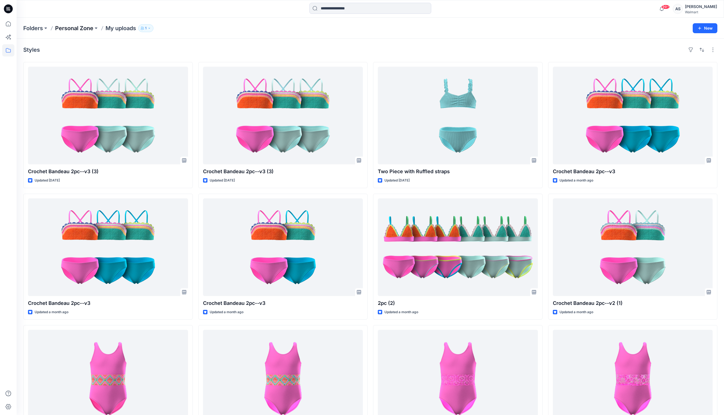
click at [81, 25] on p "Personal Zone" at bounding box center [74, 28] width 38 height 8
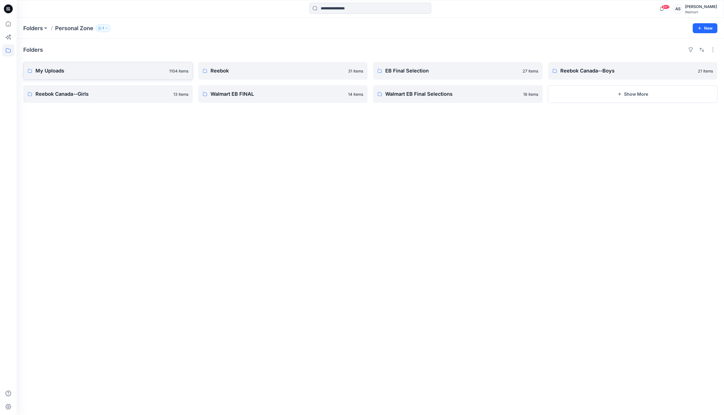
click at [112, 78] on link "My Uploads 1104 items" at bounding box center [108, 71] width 170 height 18
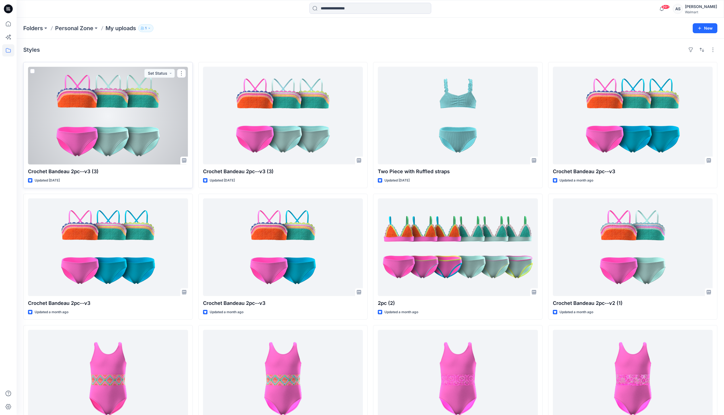
click at [126, 157] on div at bounding box center [108, 116] width 160 height 98
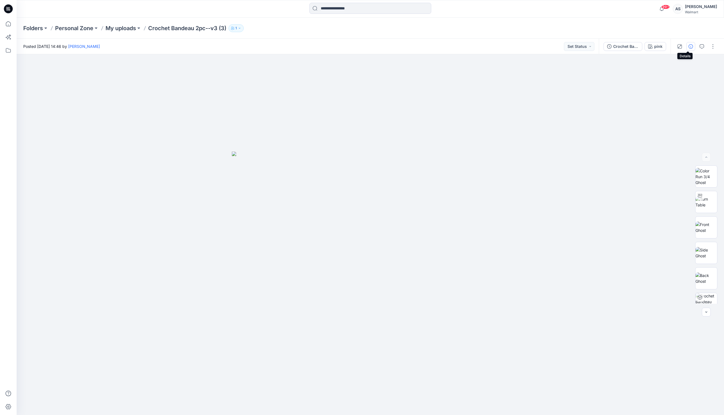
click at [692, 44] on button "button" at bounding box center [690, 46] width 9 height 9
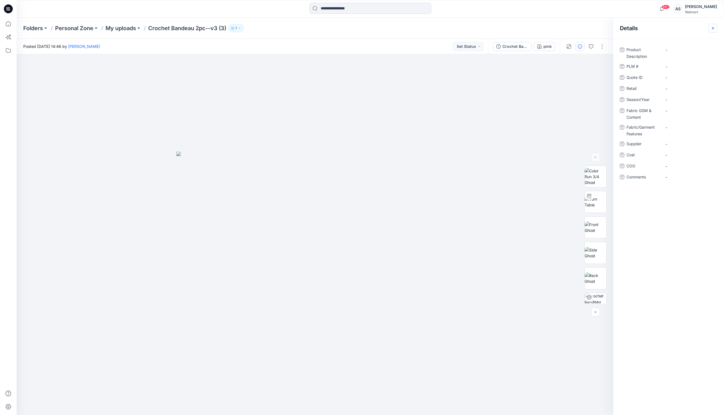
click at [711, 27] on icon "button" at bounding box center [713, 28] width 4 height 4
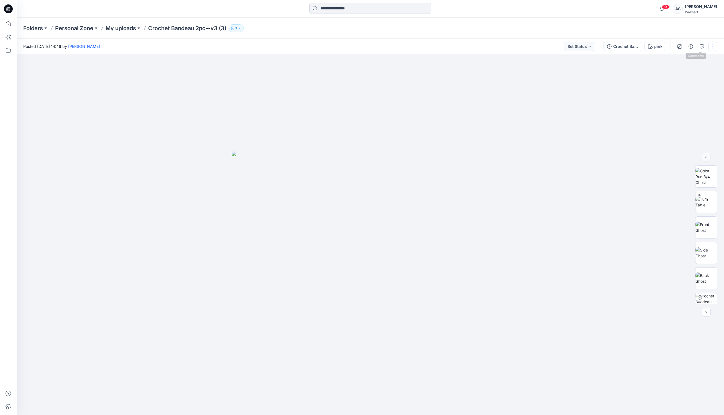
click at [712, 45] on button "button" at bounding box center [713, 46] width 9 height 9
click at [679, 134] on p "View" at bounding box center [678, 131] width 9 height 6
click at [691, 79] on button "Edit" at bounding box center [689, 75] width 51 height 10
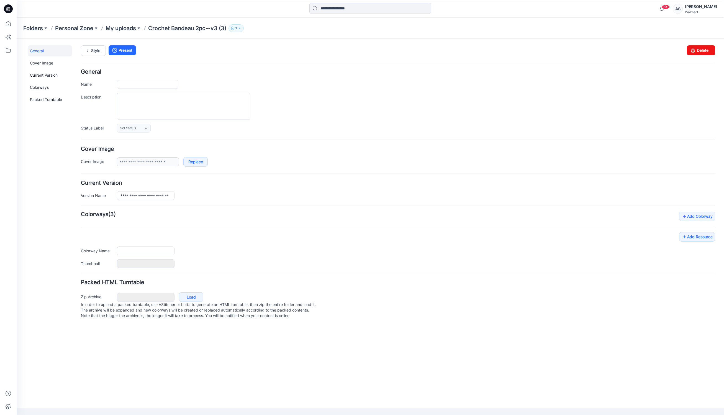
type input "**********"
type input "****"
type input "**********"
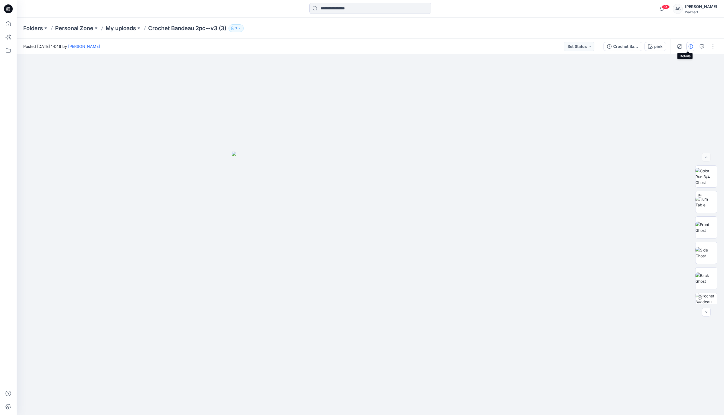
click at [689, 46] on icon "button" at bounding box center [691, 46] width 4 height 4
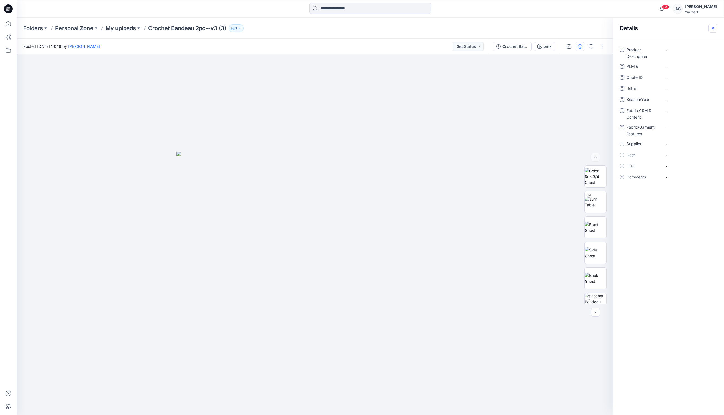
click at [713, 29] on icon "button" at bounding box center [713, 28] width 2 height 2
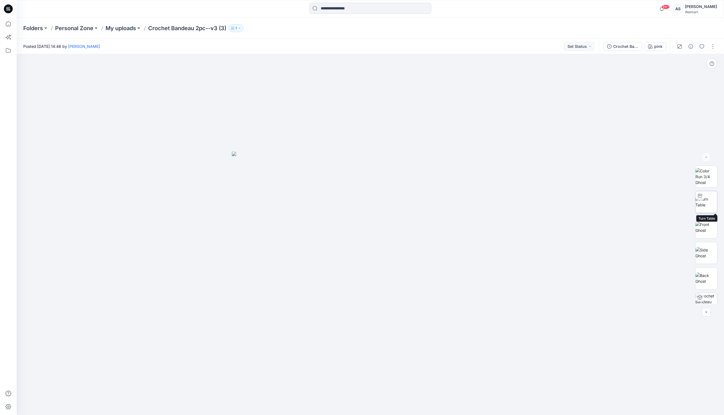
click at [703, 207] on img at bounding box center [706, 202] width 22 height 12
click at [522, 304] on div at bounding box center [370, 234] width 707 height 361
click at [706, 298] on img at bounding box center [706, 304] width 22 height 22
click at [705, 311] on div at bounding box center [706, 312] width 9 height 9
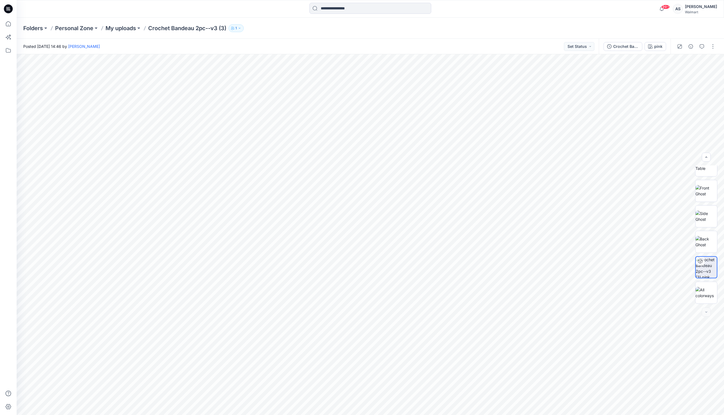
click at [705, 311] on div at bounding box center [706, 312] width 9 height 9
click at [706, 287] on img at bounding box center [706, 293] width 22 height 12
click at [710, 259] on img at bounding box center [706, 268] width 22 height 22
click at [712, 47] on button "button" at bounding box center [713, 46] width 9 height 9
click at [636, 40] on div "Crochet Bandeau 2pc--v3 (3) pink" at bounding box center [635, 47] width 72 height 16
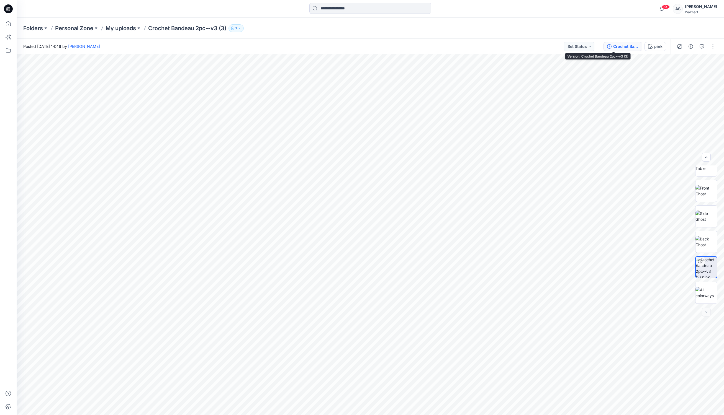
click at [613, 45] on div "Crochet Bandeau 2pc--v3 (3)" at bounding box center [625, 46] width 25 height 6
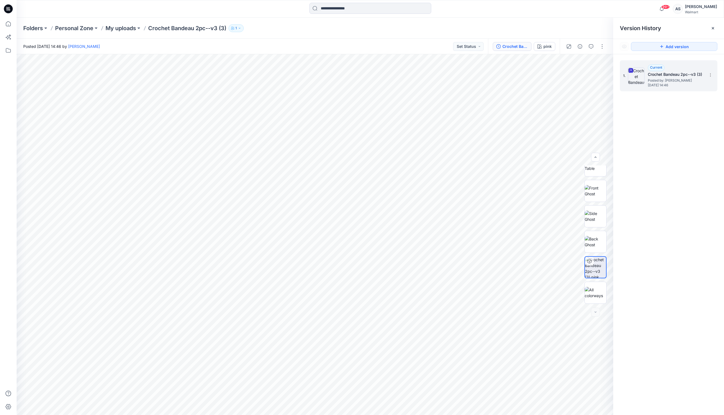
click at [659, 76] on h5 "Crochet Bandeau 2pc--v3 (3)" at bounding box center [675, 74] width 55 height 7
click at [638, 84] on img at bounding box center [636, 76] width 17 height 17
click at [712, 30] on icon at bounding box center [713, 28] width 4 height 4
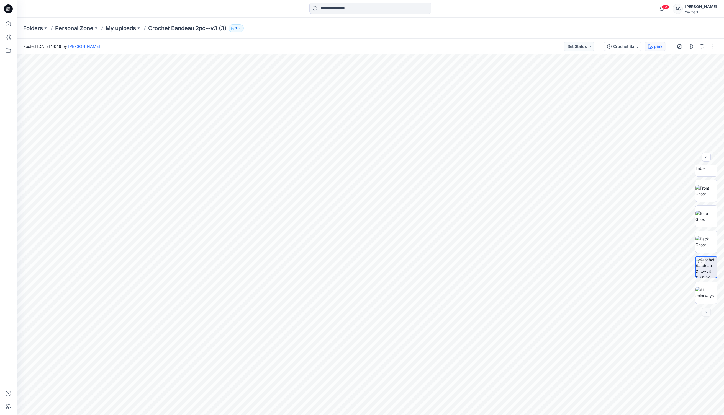
click at [654, 45] on div "pink" at bounding box center [658, 46] width 8 height 6
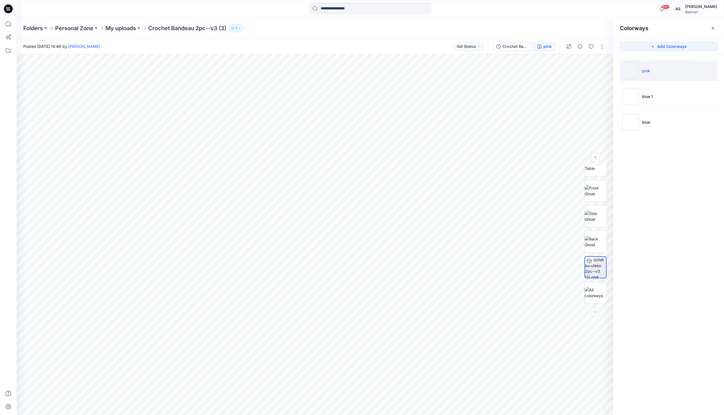
click at [669, 69] on li "pink" at bounding box center [668, 70] width 97 height 21
click at [590, 275] on img at bounding box center [596, 268] width 22 height 22
click at [588, 261] on icon at bounding box center [589, 261] width 4 height 4
click at [596, 298] on img at bounding box center [596, 293] width 22 height 12
click at [595, 310] on div at bounding box center [595, 312] width 9 height 9
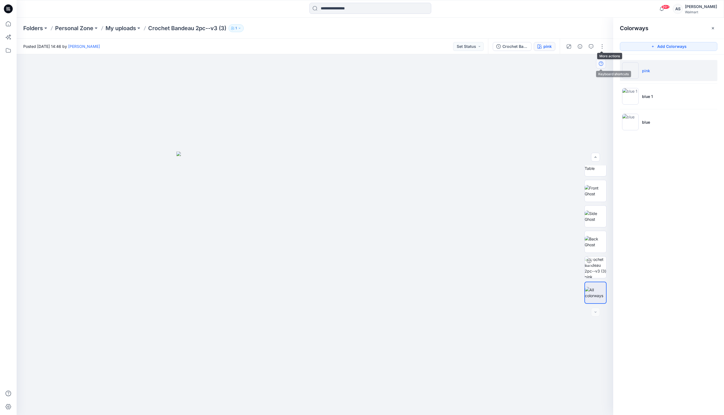
click at [602, 66] on button "button" at bounding box center [601, 64] width 10 height 10
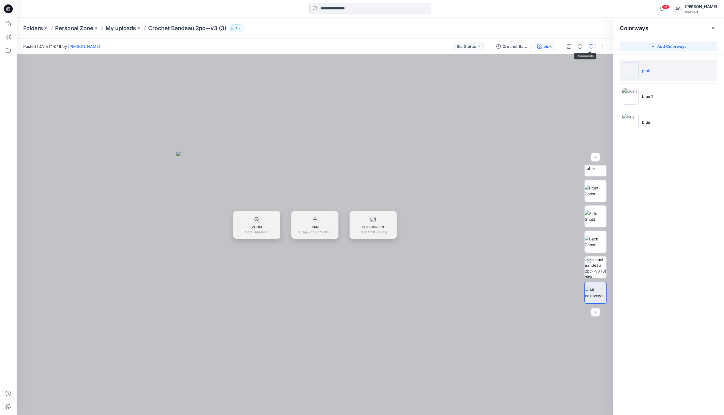
click at [589, 45] on icon "button" at bounding box center [591, 46] width 4 height 4
click at [600, 47] on button "button" at bounding box center [602, 46] width 9 height 9
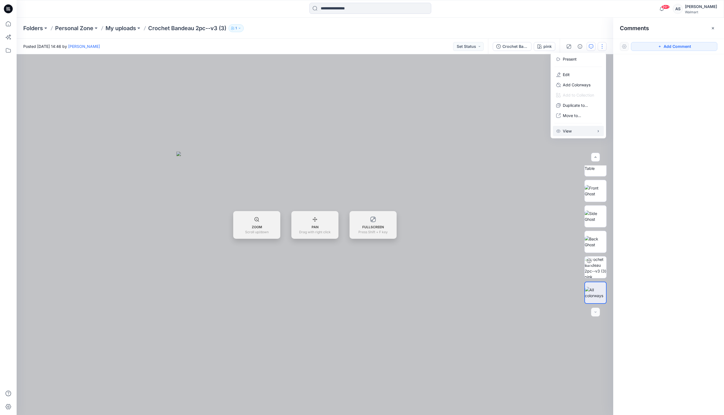
click at [572, 134] on p "View" at bounding box center [567, 131] width 9 height 6
click at [517, 145] on p "Preload 3D view" at bounding box center [504, 145] width 30 height 6
click at [537, 38] on div "Folders Personal Zone My uploads Crochet Bandeau 2pc--v3 (3) 1" at bounding box center [370, 28] width 707 height 21
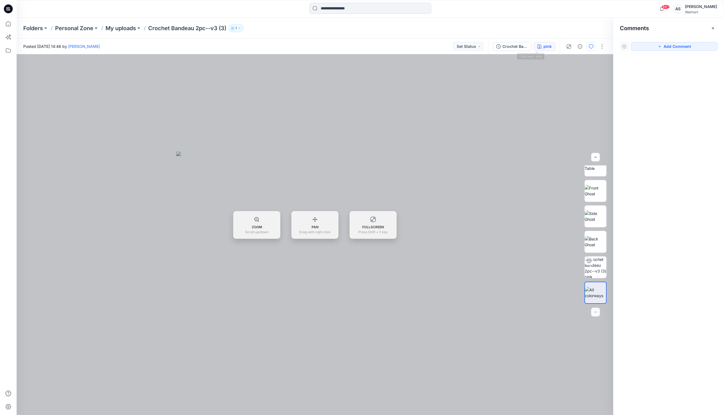
click at [543, 44] on div "pink" at bounding box center [547, 46] width 8 height 6
click at [496, 44] on icon "button" at bounding box center [498, 46] width 4 height 4
click at [710, 79] on section at bounding box center [710, 74] width 9 height 9
click at [697, 84] on span "Download Source BW File" at bounding box center [682, 86] width 47 height 7
click at [593, 26] on div "Folders Personal Zone My uploads Crochet Bandeau 2pc--v3 (3) 1" at bounding box center [348, 28] width 651 height 8
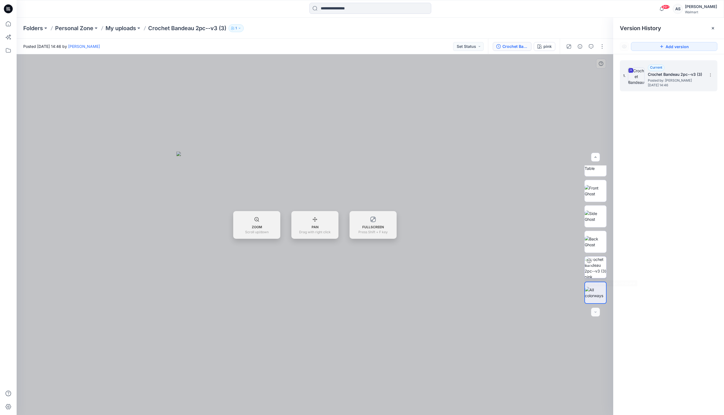
click at [603, 264] on img at bounding box center [596, 268] width 22 height 22
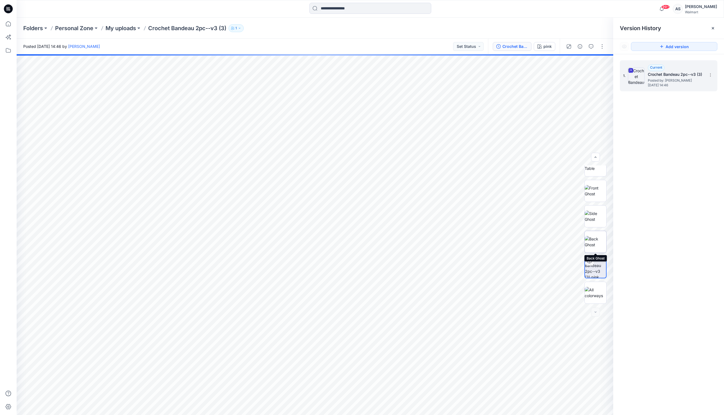
click at [598, 238] on img at bounding box center [596, 242] width 22 height 12
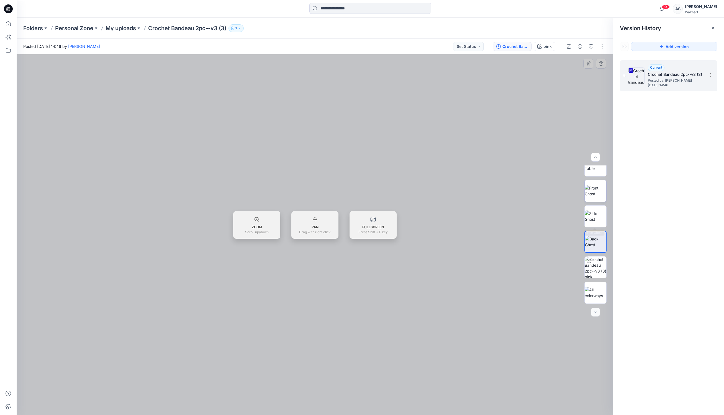
click at [596, 197] on img at bounding box center [596, 191] width 22 height 12
click at [599, 159] on button "button" at bounding box center [595, 157] width 9 height 9
click at [591, 176] on img at bounding box center [596, 176] width 22 height 17
click at [591, 213] on div "ZOOM Scroll up/down PAN Drag with right click FULLSCREEN Press Shift + F key" at bounding box center [315, 225] width 597 height 28
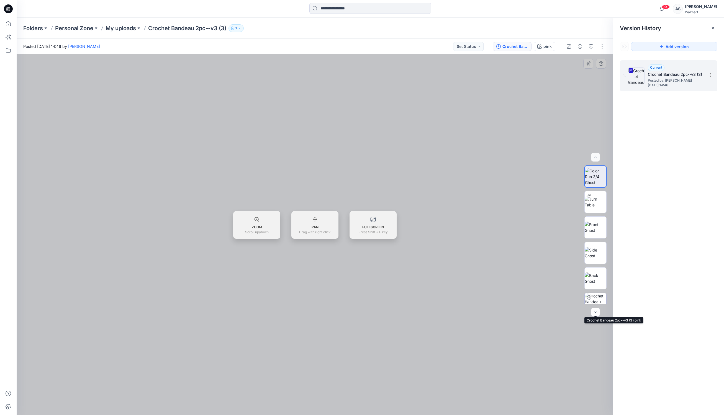
click at [595, 295] on img at bounding box center [596, 304] width 22 height 22
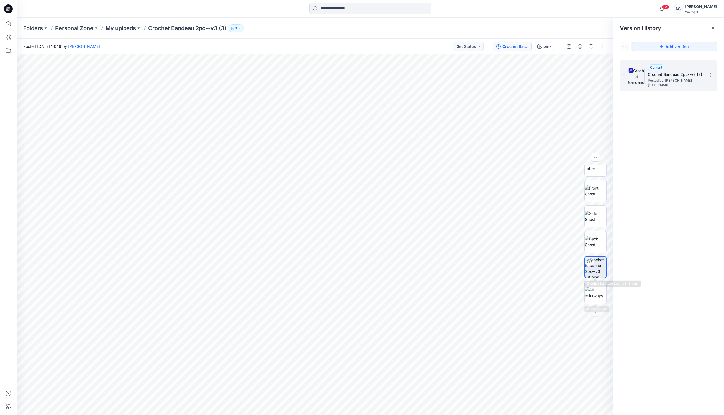
scroll to position [37, 0]
click at [590, 295] on img at bounding box center [596, 293] width 22 height 12
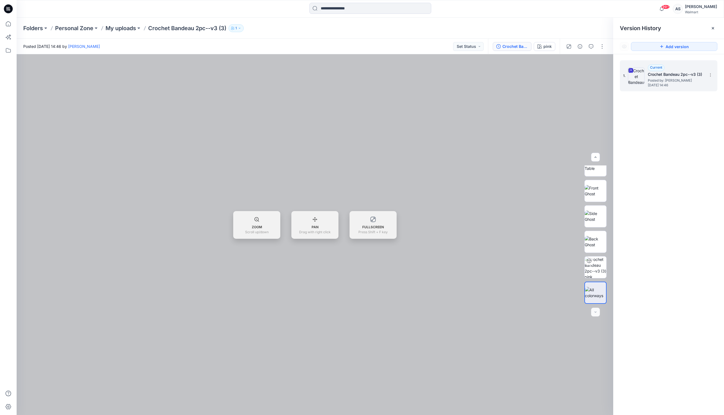
click at [674, 95] on div "1. Current Crochet Bandeau 2pc--v3 (3) Posted by: Ashley Scott Tuesday, Septemb…" at bounding box center [668, 238] width 111 height 369
click at [707, 77] on section at bounding box center [710, 74] width 9 height 9
click at [672, 213] on div "1. Current Crochet Bandeau 2pc--v3 (3) Posted by: Ashley Scott Tuesday, Septemb…" at bounding box center [668, 238] width 111 height 369
click at [504, 43] on div "Crochet Bandeau 2pc--v3 (3)" at bounding box center [514, 46] width 25 height 6
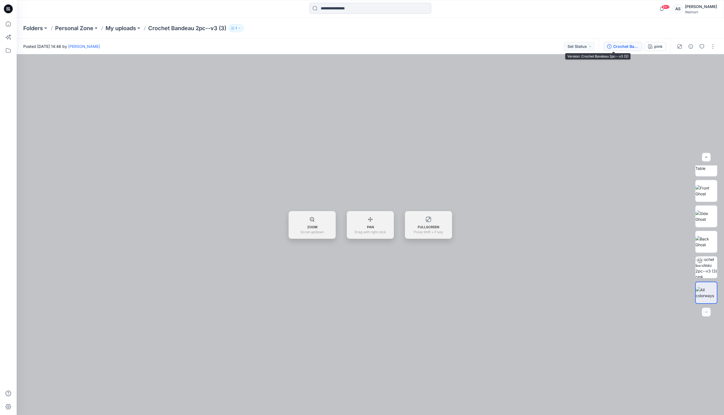
click at [616, 42] on button "Crochet Bandeau 2pc--v3 (3)" at bounding box center [623, 46] width 39 height 9
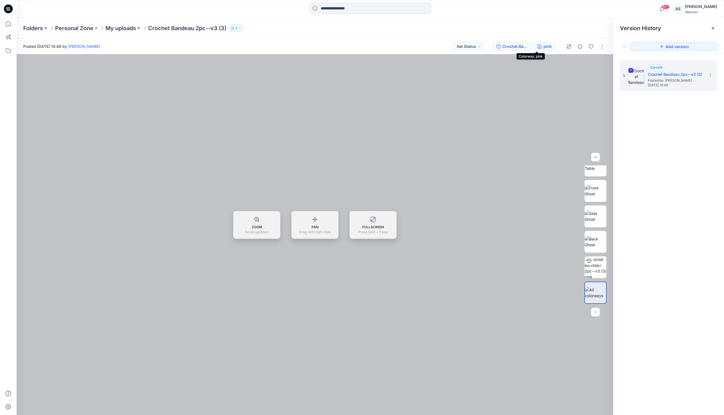
click at [543, 47] on div "pink" at bounding box center [547, 46] width 8 height 6
click at [496, 48] on icon "button" at bounding box center [498, 46] width 4 height 4
click at [710, 76] on icon at bounding box center [710, 76] width 0 height 0
click at [686, 136] on div "1. Current Crochet Bandeau 2pc--v3 (3) Posted by: Ashley Scott Tuesday, Septemb…" at bounding box center [668, 238] width 111 height 369
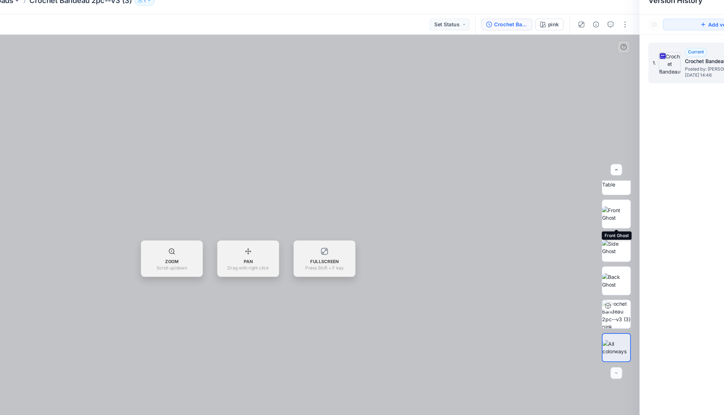
click at [584, 174] on div at bounding box center [595, 235] width 22 height 138
click at [468, 211] on div "ZOOM Scroll up/down PAN Drag with right click FULLSCREEN Press Shift + F key" at bounding box center [315, 225] width 597 height 28
click at [585, 185] on img at bounding box center [596, 191] width 22 height 12
click at [584, 166] on div at bounding box center [595, 235] width 22 height 138
click at [585, 160] on img at bounding box center [596, 166] width 22 height 12
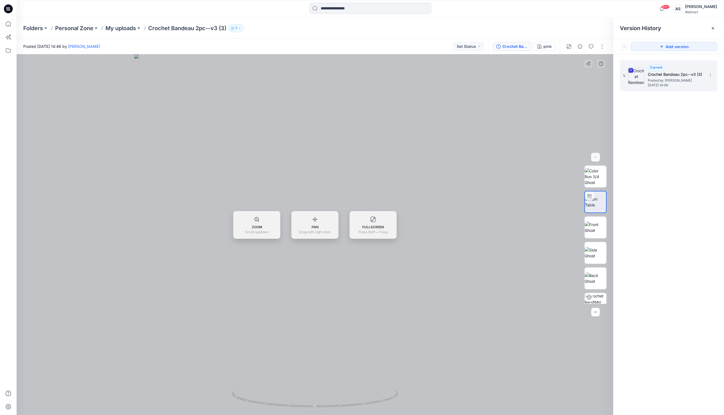
click at [296, 314] on div at bounding box center [315, 234] width 597 height 361
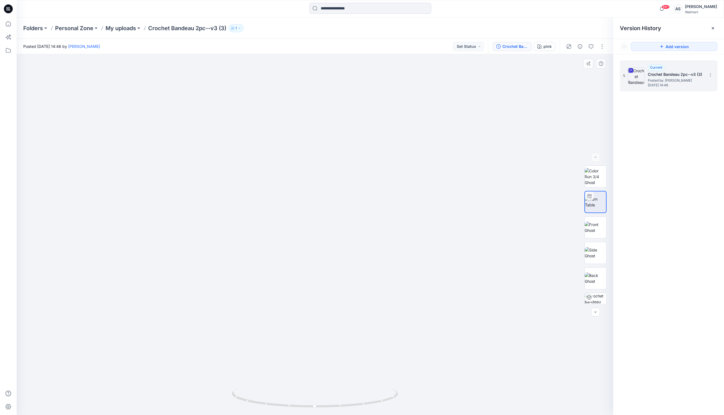
drag, startPoint x: 317, startPoint y: 181, endPoint x: 320, endPoint y: 291, distance: 110.8
click at [320, 291] on img at bounding box center [316, 97] width 1135 height 635
click at [599, 229] on img at bounding box center [596, 228] width 22 height 12
click at [594, 207] on img at bounding box center [596, 202] width 22 height 12
drag, startPoint x: 327, startPoint y: 189, endPoint x: 325, endPoint y: 273, distance: 83.1
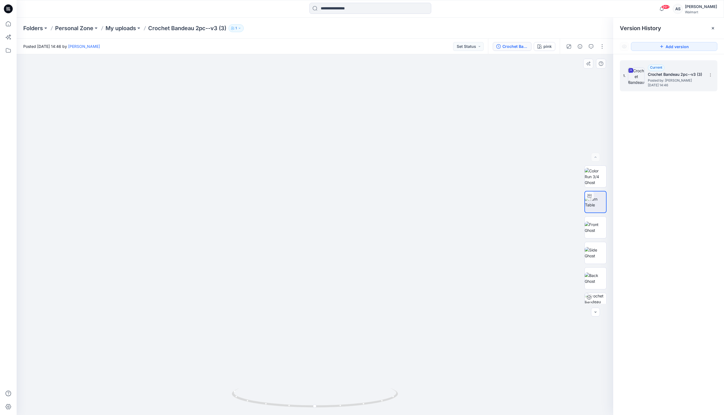
click at [594, 200] on img at bounding box center [595, 202] width 21 height 12
click at [587, 233] on img at bounding box center [596, 228] width 22 height 12
click at [613, 183] on div "pink All Materials By Piece Select All fabric PS Tricot 1 PS Tricot 2 Group 11 …" at bounding box center [370, 234] width 707 height 361
click at [590, 179] on img at bounding box center [596, 176] width 22 height 17
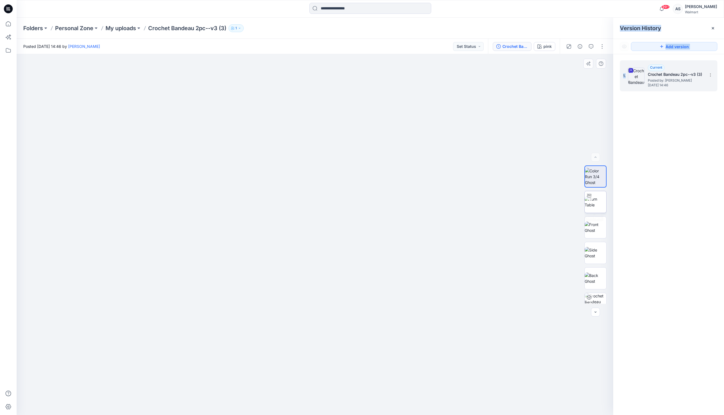
click at [595, 205] on img at bounding box center [596, 202] width 22 height 12
drag, startPoint x: 298, startPoint y: 190, endPoint x: 305, endPoint y: 266, distance: 76.7
click at [597, 231] on img at bounding box center [596, 228] width 22 height 12
click at [608, 203] on div at bounding box center [595, 235] width 35 height 138
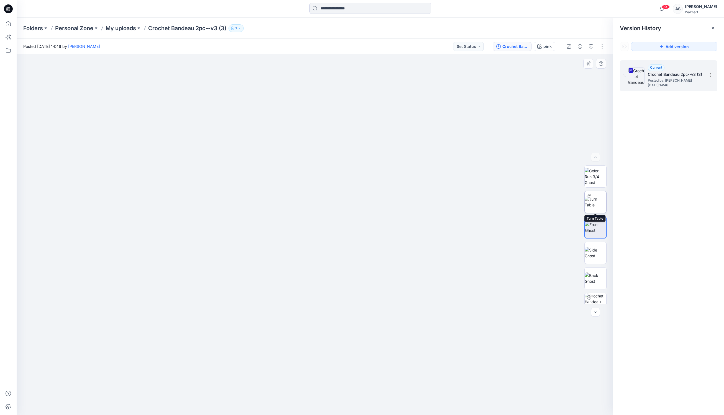
click at [598, 201] on img at bounding box center [596, 202] width 22 height 12
drag, startPoint x: 300, startPoint y: 214, endPoint x: 299, endPoint y: 280, distance: 65.9
drag, startPoint x: 314, startPoint y: 238, endPoint x: 335, endPoint y: 319, distance: 83.0
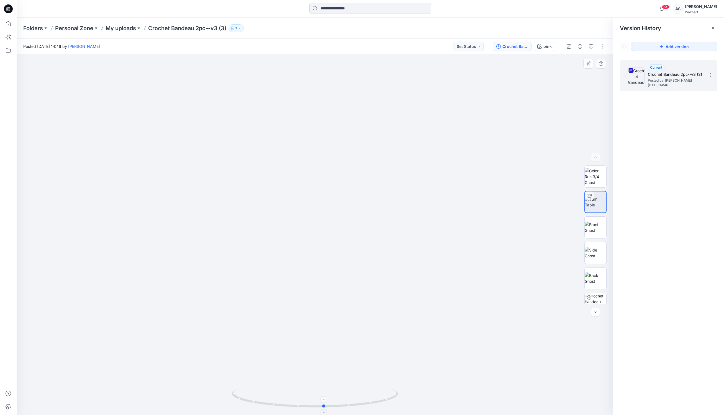
drag, startPoint x: 316, startPoint y: 408, endPoint x: 326, endPoint y: 401, distance: 11.9
click at [326, 401] on icon at bounding box center [316, 399] width 168 height 21
drag, startPoint x: 326, startPoint y: 409, endPoint x: 334, endPoint y: 406, distance: 8.2
click at [334, 407] on icon at bounding box center [316, 399] width 168 height 21
click at [414, 386] on img at bounding box center [315, 271] width 551 height 551
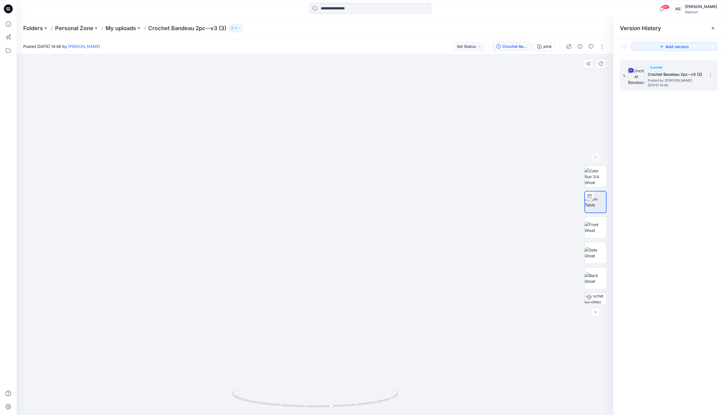
drag, startPoint x: 375, startPoint y: 353, endPoint x: 398, endPoint y: 261, distance: 94.9
click at [398, 261] on img at bounding box center [337, 67] width 1135 height 695
drag, startPoint x: 355, startPoint y: 243, endPoint x: 358, endPoint y: 284, distance: 41.1
click at [358, 287] on img at bounding box center [317, 90] width 1135 height 651
click at [585, 175] on img at bounding box center [596, 176] width 22 height 17
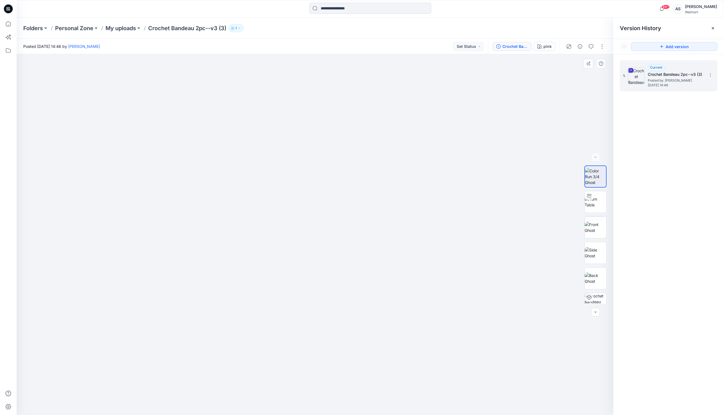
click at [608, 221] on div at bounding box center [595, 235] width 35 height 138
click at [125, 25] on p "My uploads" at bounding box center [121, 28] width 30 height 8
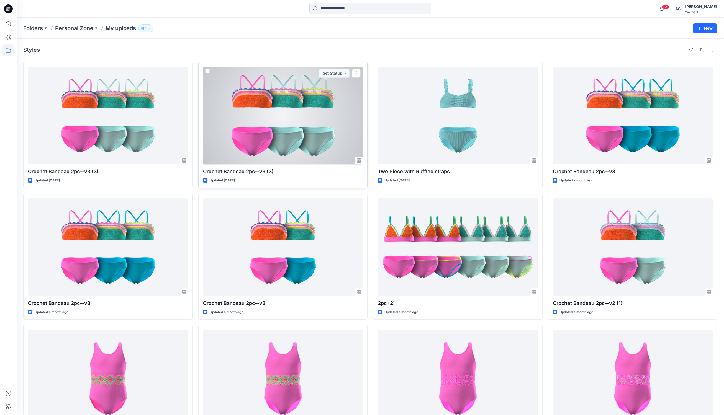
click at [258, 151] on div at bounding box center [283, 116] width 160 height 98
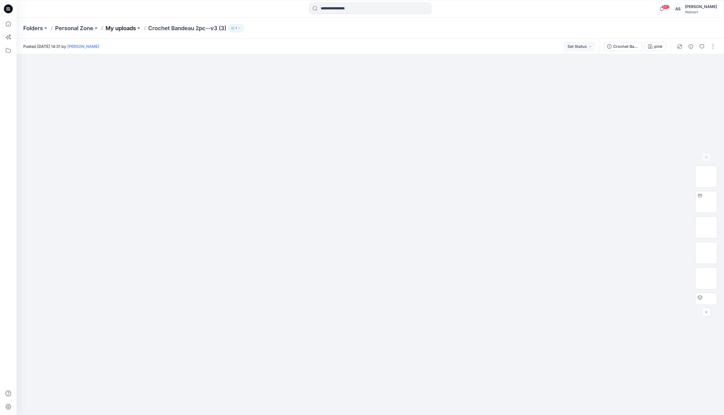
click at [120, 25] on p "My uploads" at bounding box center [121, 28] width 30 height 8
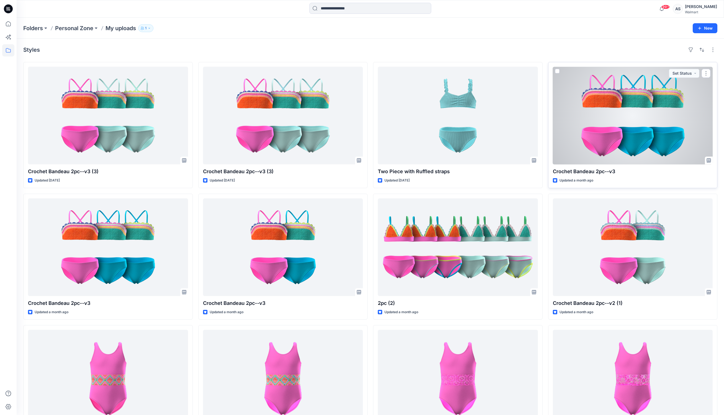
click at [659, 115] on div at bounding box center [633, 116] width 160 height 98
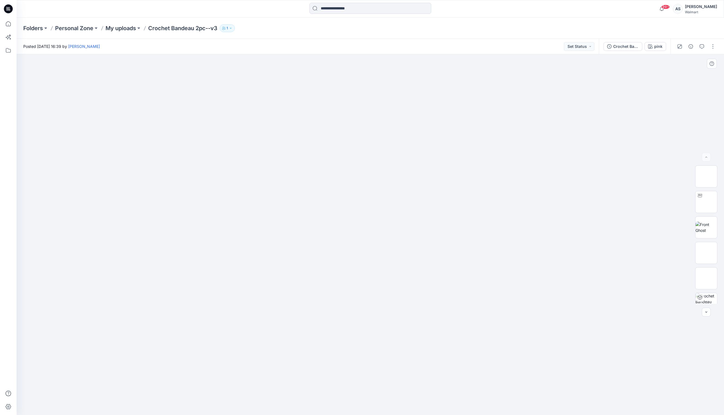
click at [403, 152] on img at bounding box center [370, 152] width 277 height 0
click at [654, 45] on div "pink" at bounding box center [658, 46] width 8 height 6
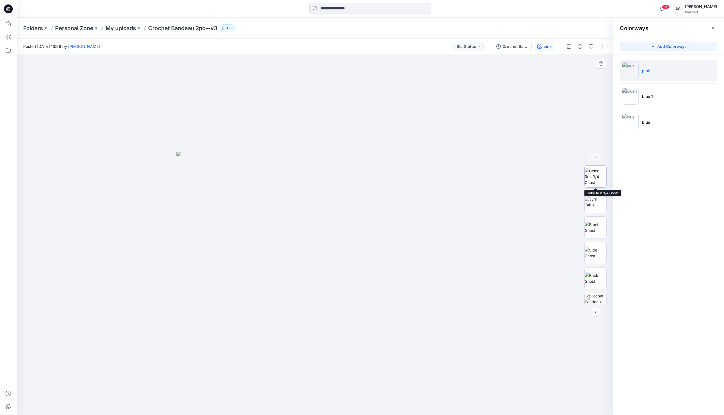
click at [593, 183] on img at bounding box center [596, 176] width 22 height 17
click at [658, 71] on li "pink" at bounding box center [668, 70] width 97 height 21
click at [534, 43] on button "pink" at bounding box center [545, 46] width 22 height 9
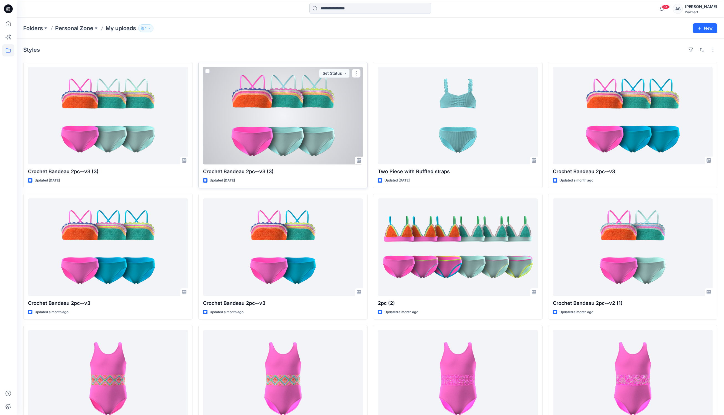
click at [304, 139] on div at bounding box center [283, 116] width 160 height 98
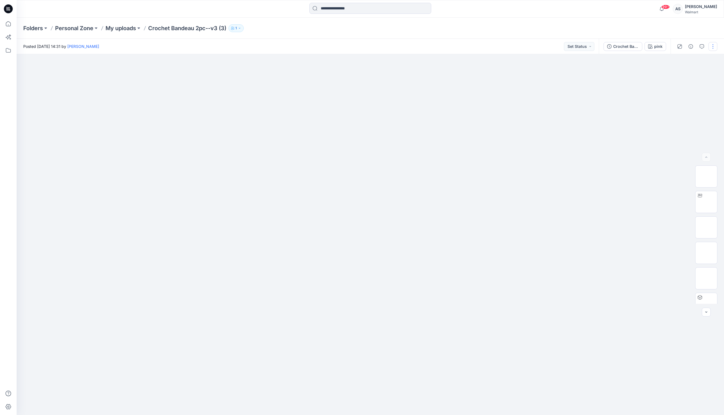
click at [712, 47] on button "button" at bounding box center [713, 46] width 9 height 9
click at [654, 202] on div at bounding box center [370, 234] width 707 height 361
click at [654, 48] on div "pink" at bounding box center [658, 46] width 8 height 6
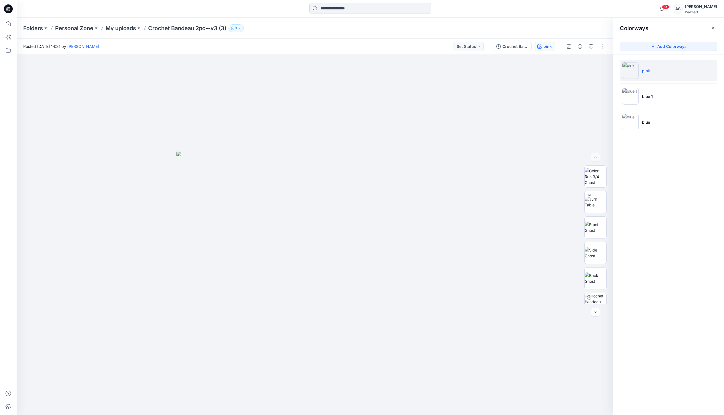
click at [680, 73] on li "pink" at bounding box center [668, 70] width 97 height 21
click at [506, 45] on div "Crochet Bandeau 2pc--v3 (3)" at bounding box center [514, 46] width 25 height 6
click at [700, 75] on h5 "Crochet Bandeau 2pc--v3 (3)" at bounding box center [675, 74] width 55 height 7
click at [701, 68] on div "Current Crochet Bandeau 2pc--v3 (3) Posted by: Ashley Scott Tuesday, September …" at bounding box center [675, 76] width 55 height 23
click at [711, 76] on icon at bounding box center [710, 75] width 4 height 4
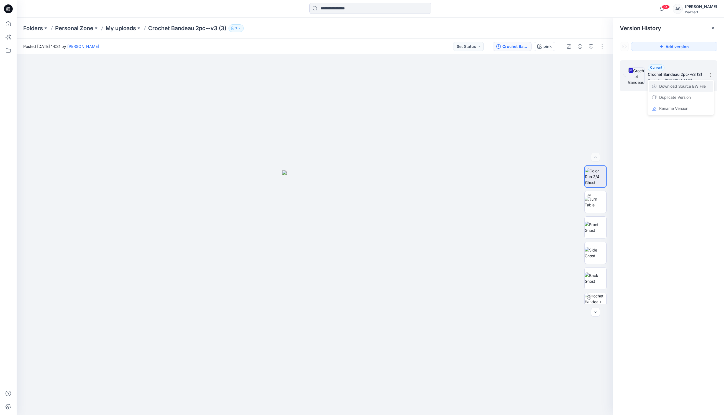
click at [702, 88] on span "Download Source BW File" at bounding box center [682, 86] width 47 height 7
click at [598, 203] on img at bounding box center [596, 202] width 22 height 12
drag, startPoint x: 326, startPoint y: 185, endPoint x: 345, endPoint y: 266, distance: 82.9
click at [345, 266] on img at bounding box center [333, 129] width 945 height 572
click at [126, 27] on p "My uploads" at bounding box center [121, 28] width 30 height 8
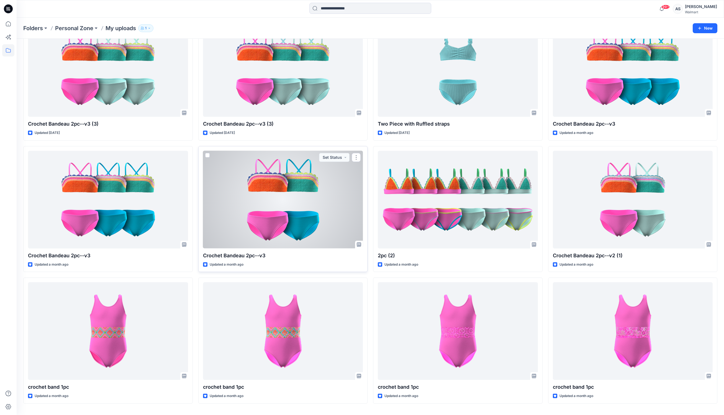
scroll to position [50, 0]
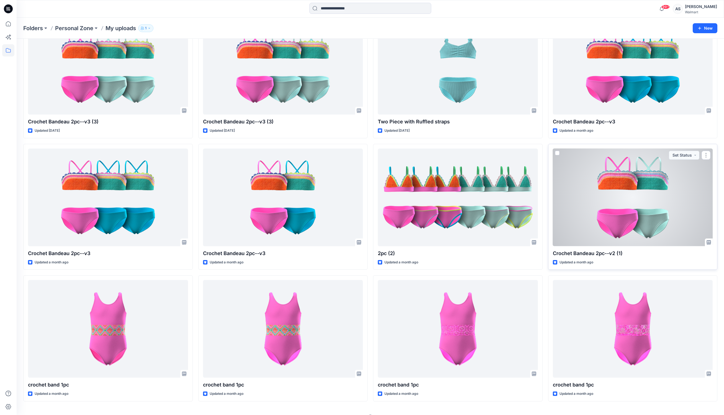
click at [653, 198] on div at bounding box center [633, 198] width 160 height 98
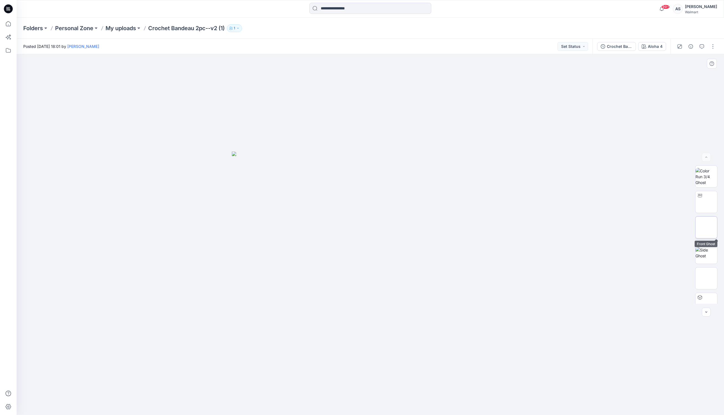
click at [706, 228] on img at bounding box center [706, 228] width 0 height 0
click at [708, 186] on img at bounding box center [706, 176] width 22 height 17
click at [641, 50] on button "Aloha 4" at bounding box center [652, 46] width 28 height 9
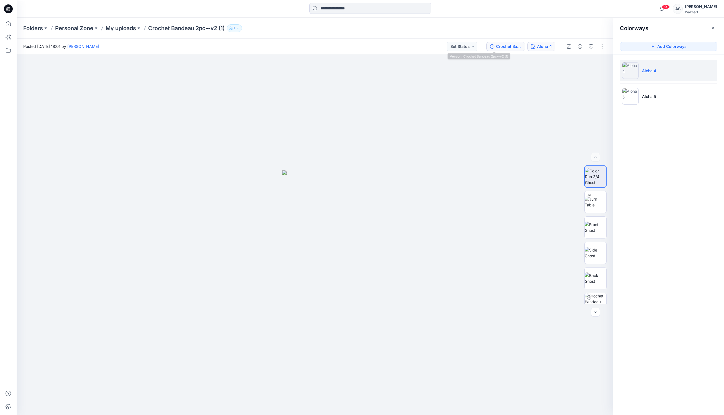
click at [496, 44] on div "Crochet Bandeau 2pc--v2 (1)" at bounding box center [508, 46] width 25 height 6
click at [711, 74] on icon at bounding box center [710, 75] width 4 height 4
click at [699, 85] on span "Download Source BW File" at bounding box center [682, 86] width 47 height 7
click at [85, 25] on p "Personal Zone" at bounding box center [74, 28] width 38 height 8
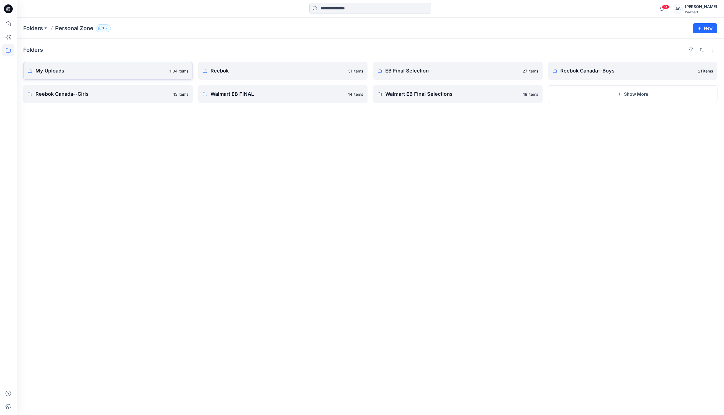
click at [71, 74] on p "My Uploads" at bounding box center [100, 71] width 130 height 8
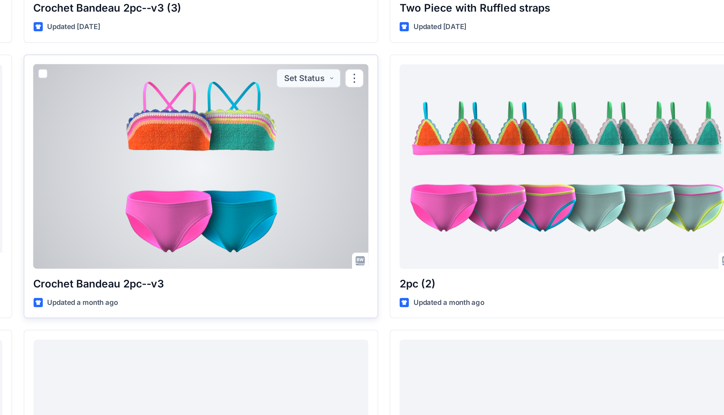
scroll to position [76, 0]
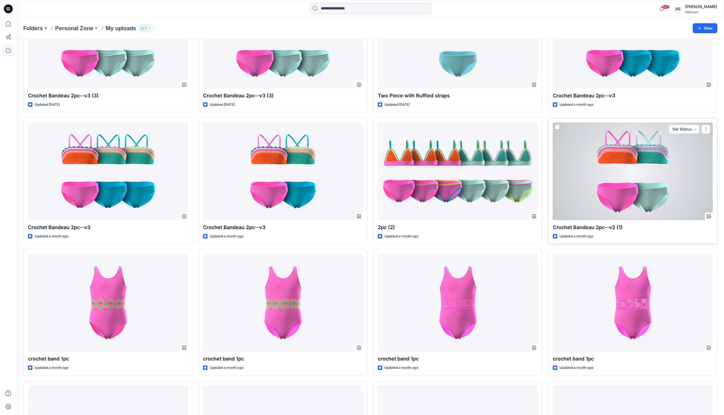
click at [594, 196] on div at bounding box center [633, 172] width 160 height 98
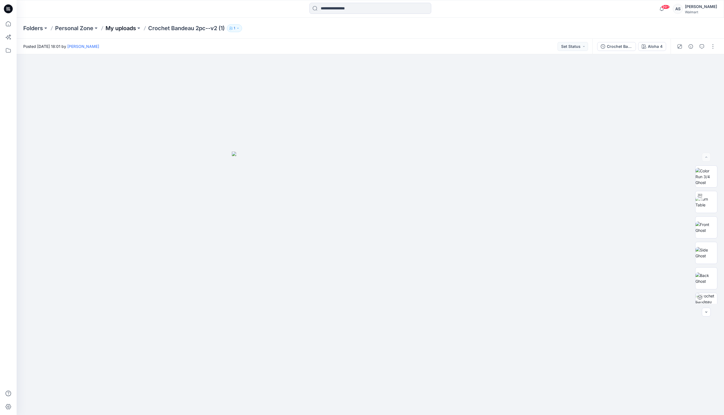
click at [124, 30] on p "My uploads" at bounding box center [121, 28] width 30 height 8
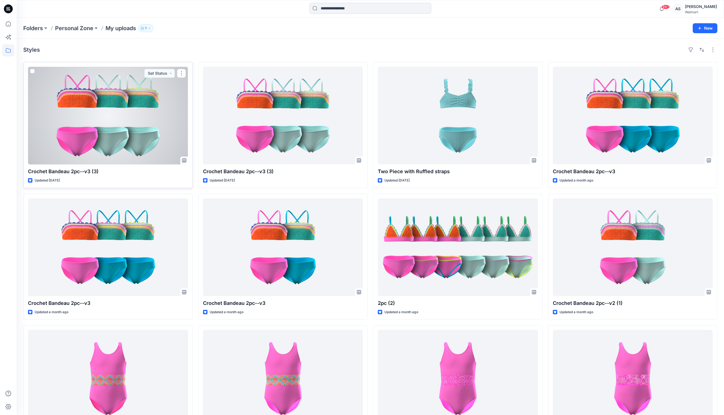
click at [149, 138] on div at bounding box center [108, 116] width 160 height 98
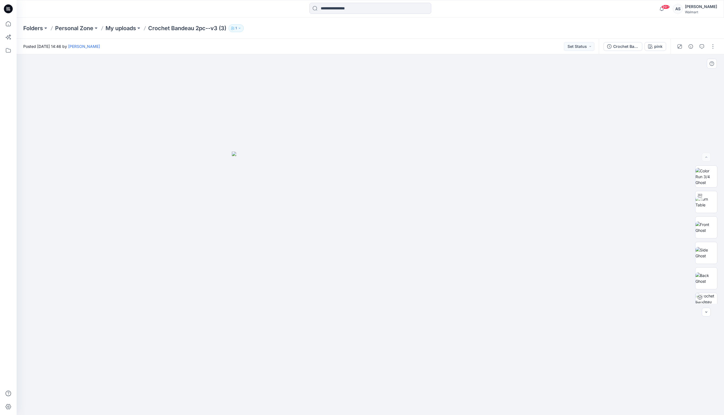
click at [332, 202] on img at bounding box center [370, 284] width 277 height 264
click at [713, 199] on img at bounding box center [706, 202] width 22 height 12
drag, startPoint x: 373, startPoint y: 408, endPoint x: 405, endPoint y: 412, distance: 32.9
click at [405, 412] on div at bounding box center [370, 402] width 166 height 28
drag, startPoint x: 327, startPoint y: 199, endPoint x: 278, endPoint y: 170, distance: 57.7
